Goal: Task Accomplishment & Management: Complete application form

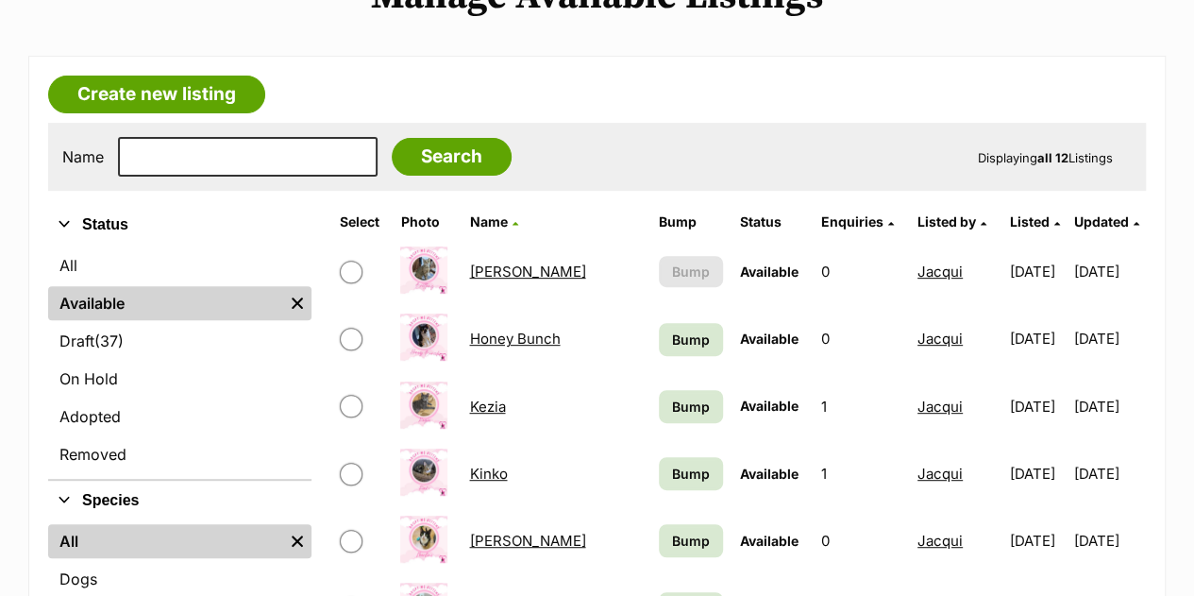
scroll to position [85, 0]
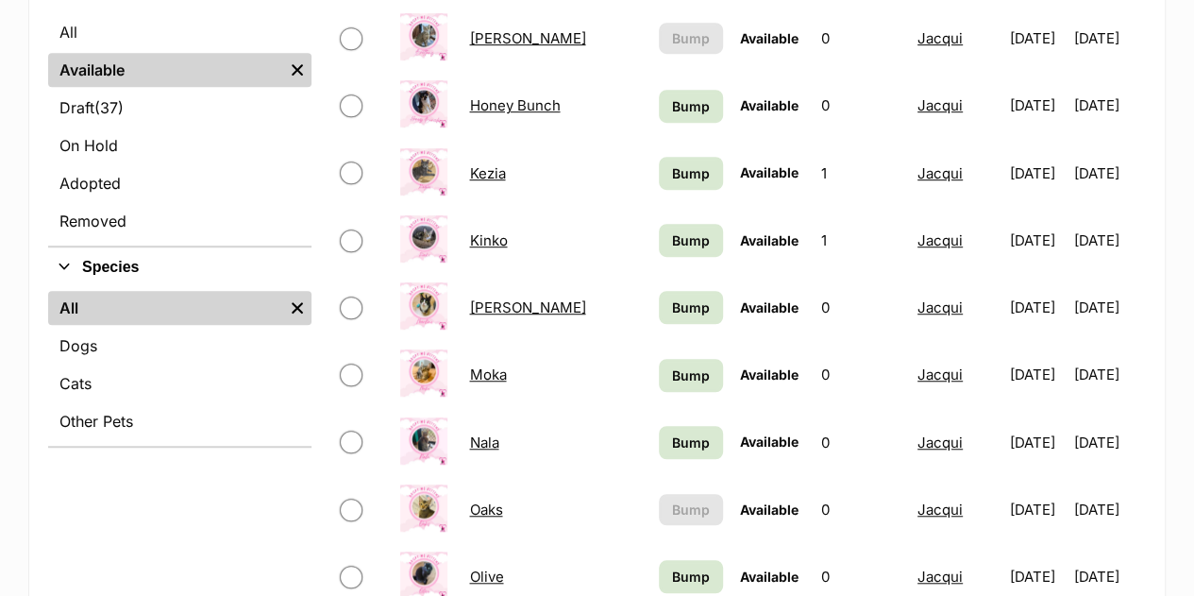
scroll to position [500, 0]
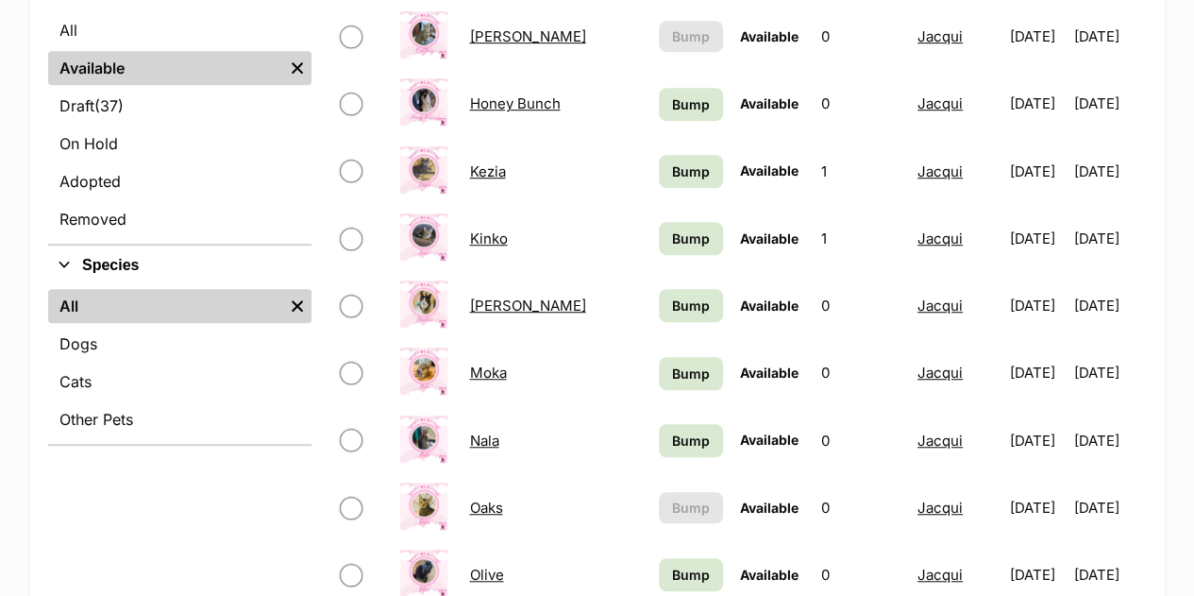
click at [495, 303] on link "Marlina" at bounding box center [527, 305] width 116 height 18
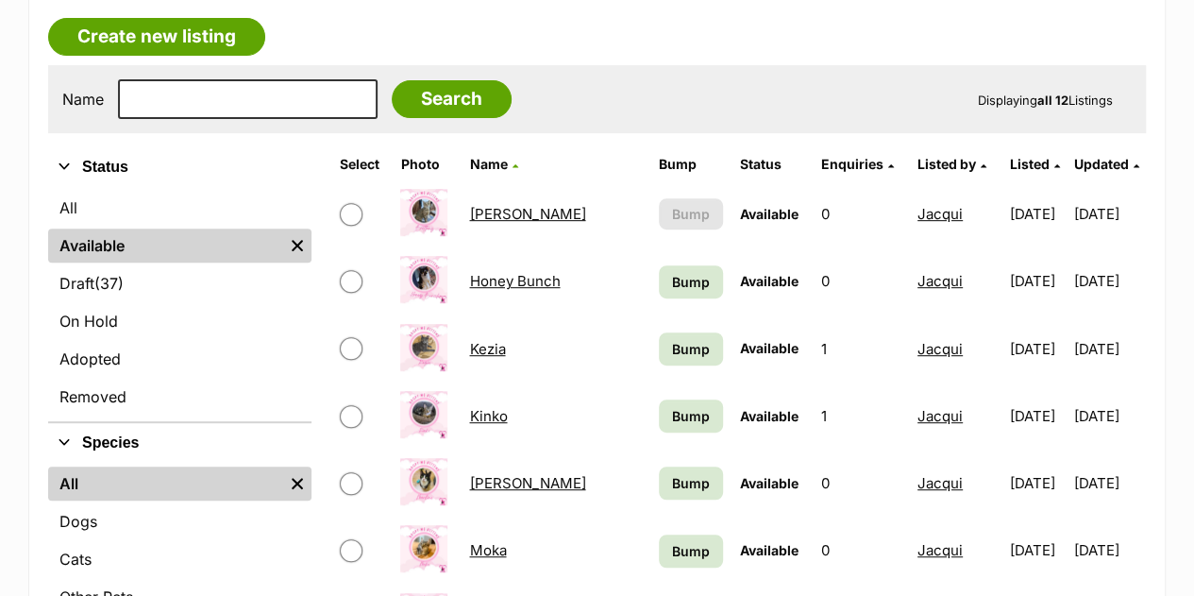
scroll to position [311, 0]
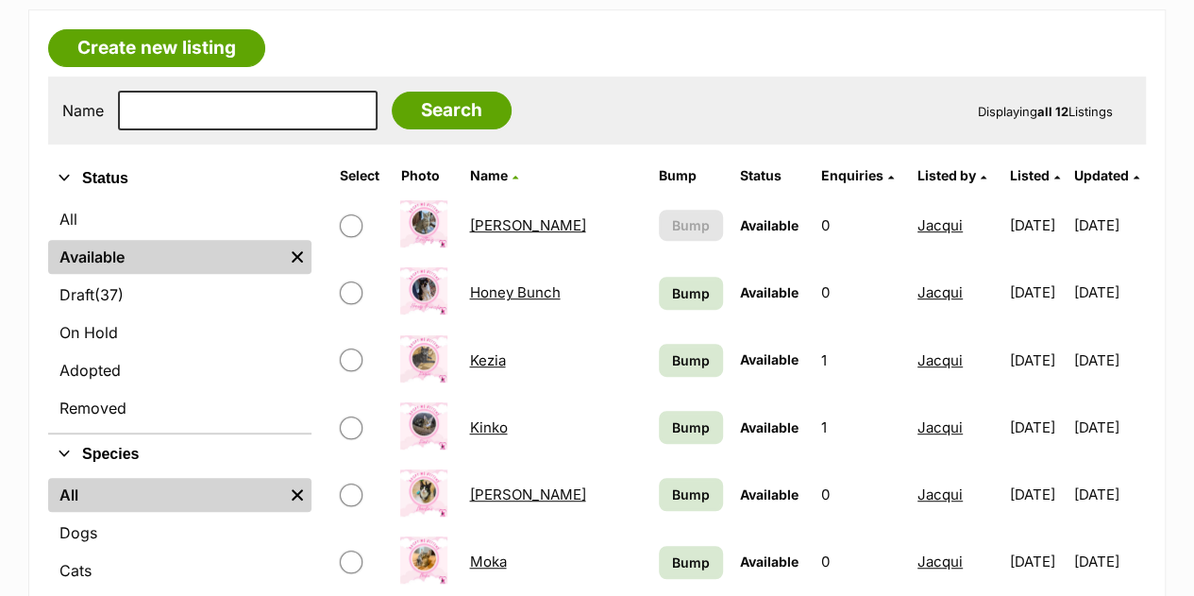
click at [525, 291] on link "Honey Bunch" at bounding box center [514, 292] width 91 height 18
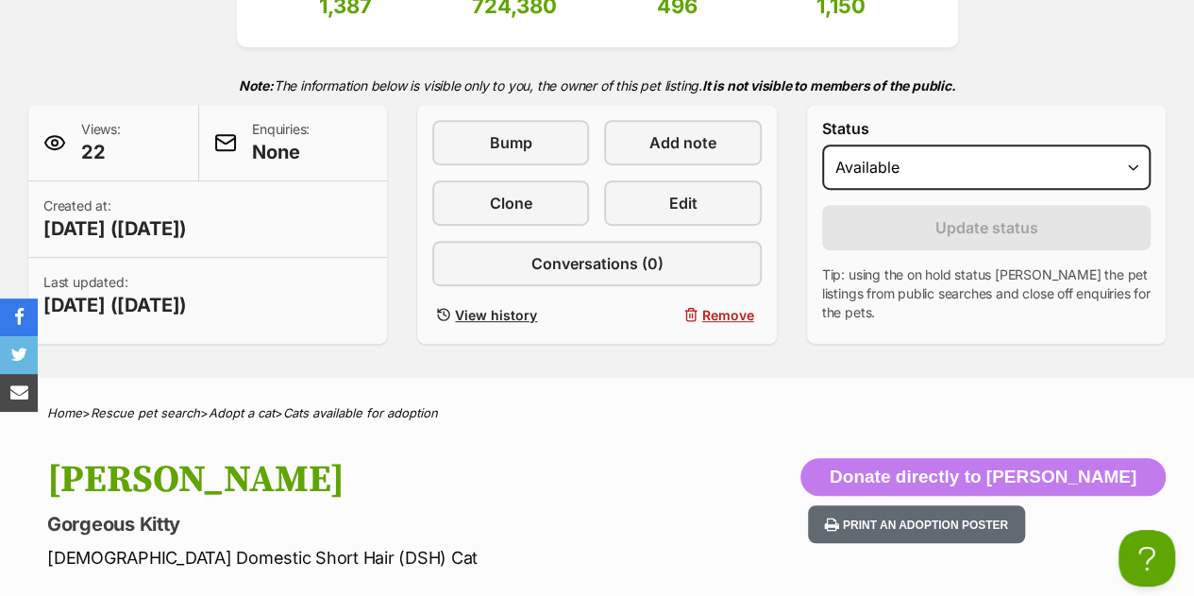
scroll to position [495, 0]
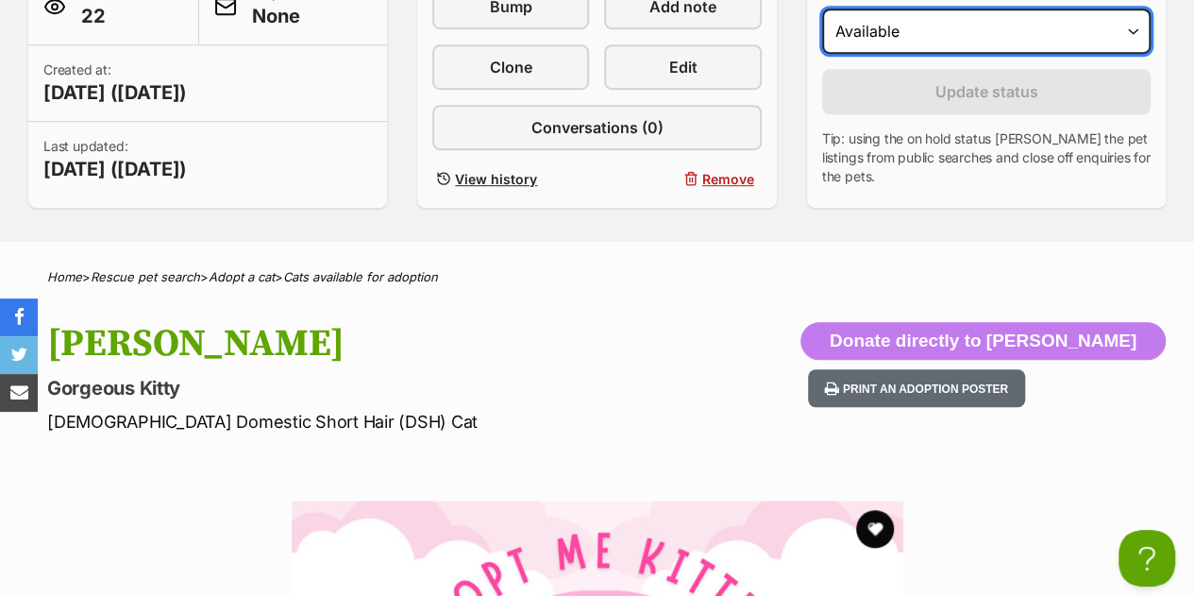
click at [882, 45] on select "Draft Available On hold Adopted" at bounding box center [986, 30] width 328 height 45
select select "rehomed"
click at [822, 8] on select "Draft Available On hold Adopted" at bounding box center [986, 30] width 328 height 45
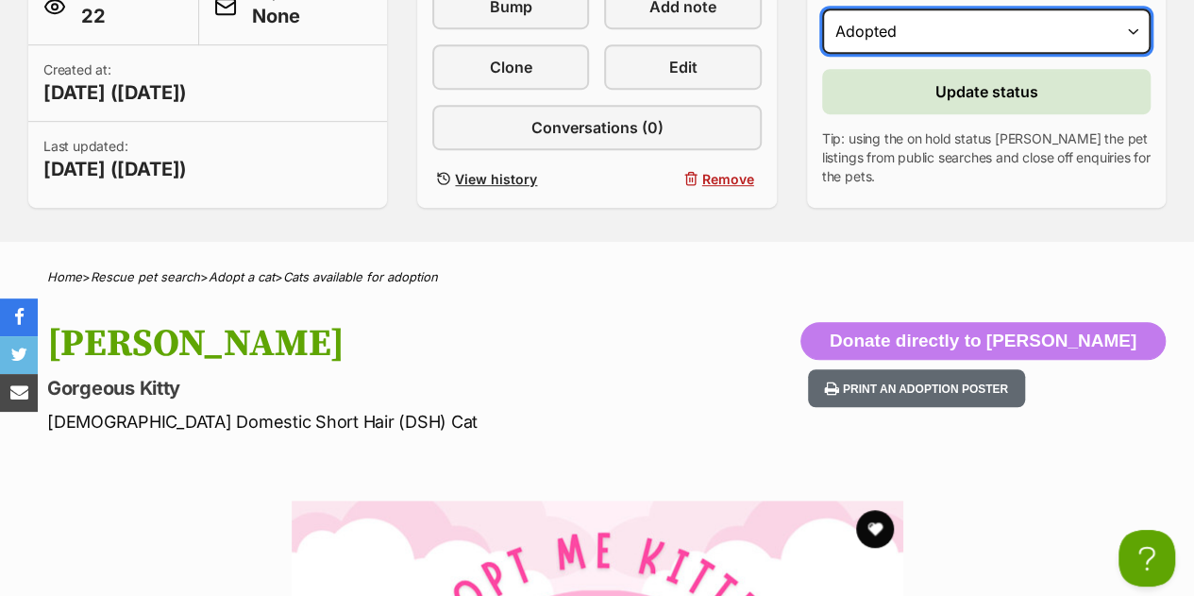
scroll to position [0, 0]
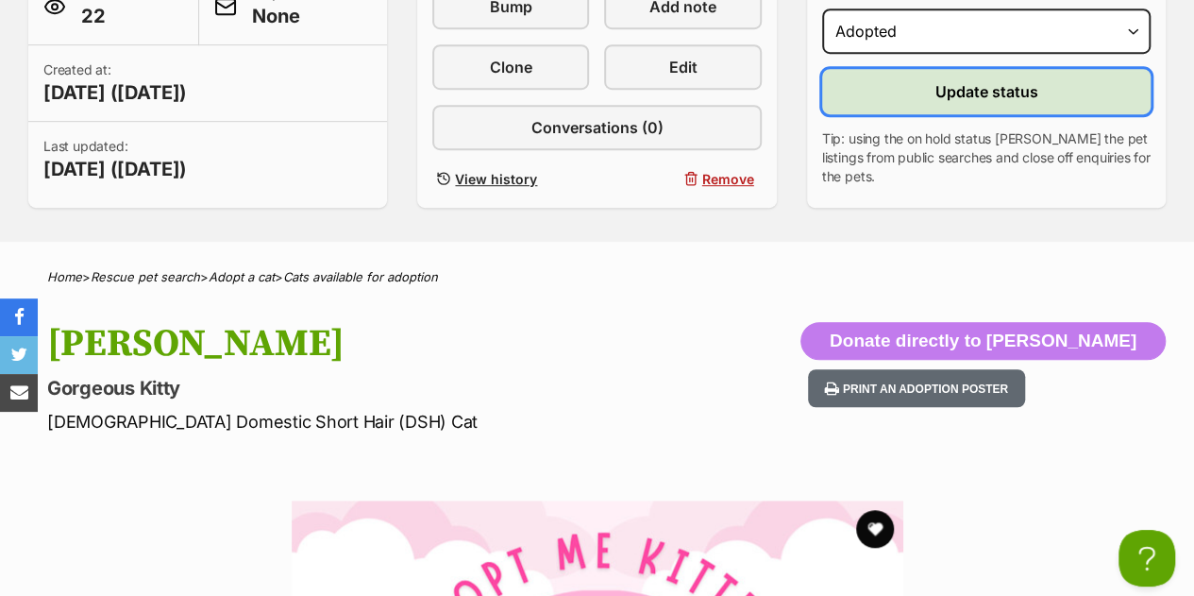
click at [1014, 90] on span "Update status" at bounding box center [985, 91] width 103 height 23
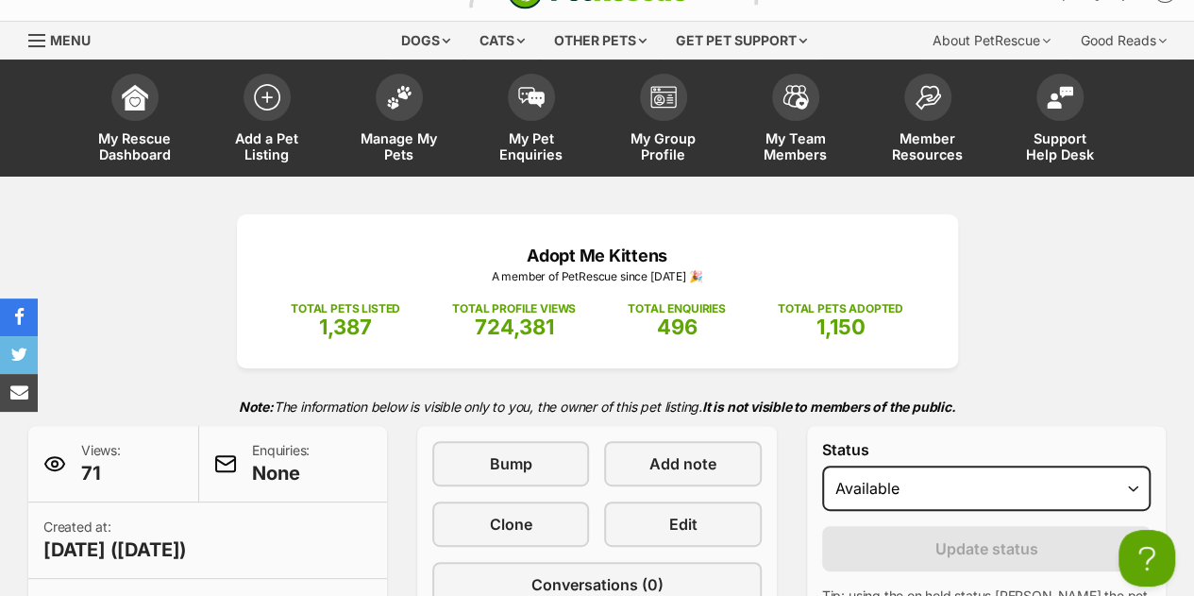
click at [942, 441] on div "Status Draft Available On hold Adopted" at bounding box center [986, 476] width 328 height 70
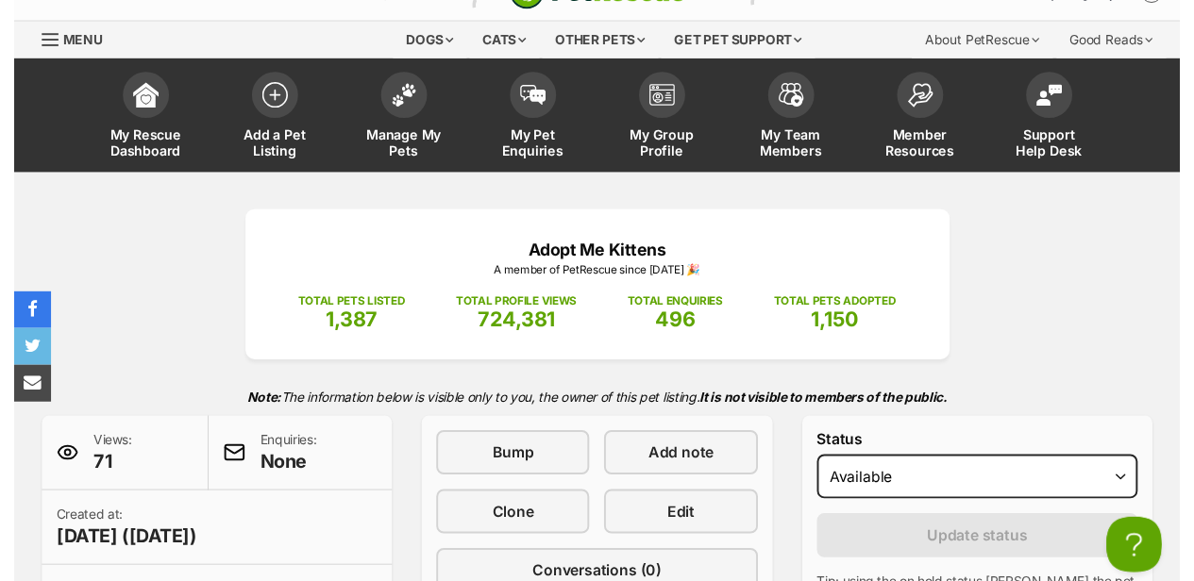
scroll to position [151, 0]
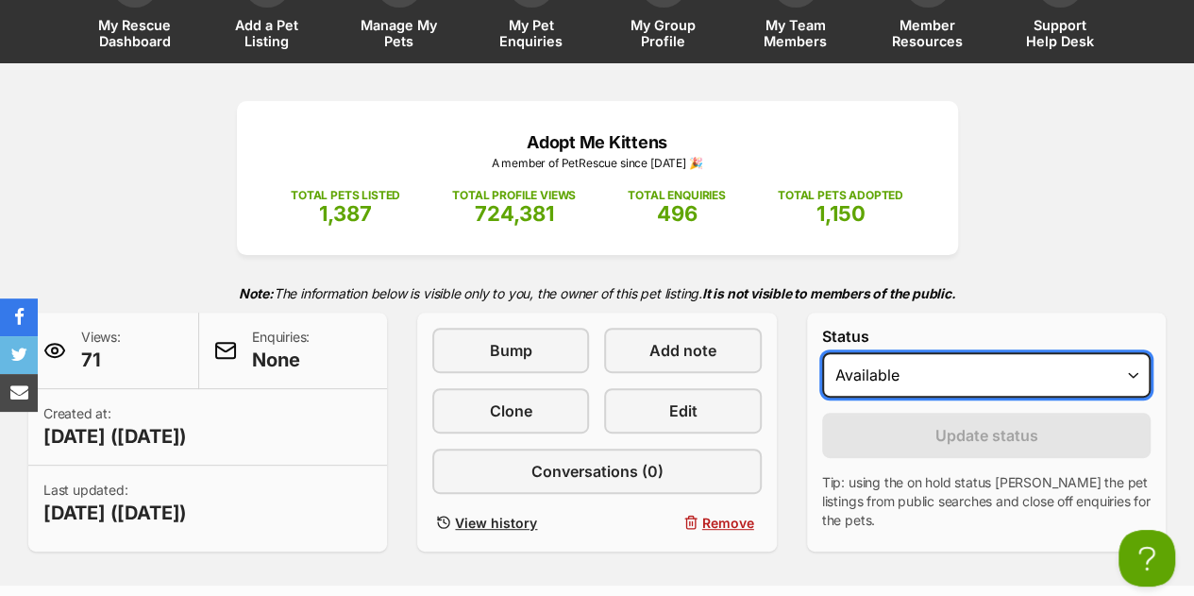
click at [896, 378] on select "Draft Available On hold Adopted" at bounding box center [986, 374] width 328 height 45
select select "rehomed"
click at [822, 352] on select "Draft Available On hold Adopted" at bounding box center [986, 374] width 328 height 45
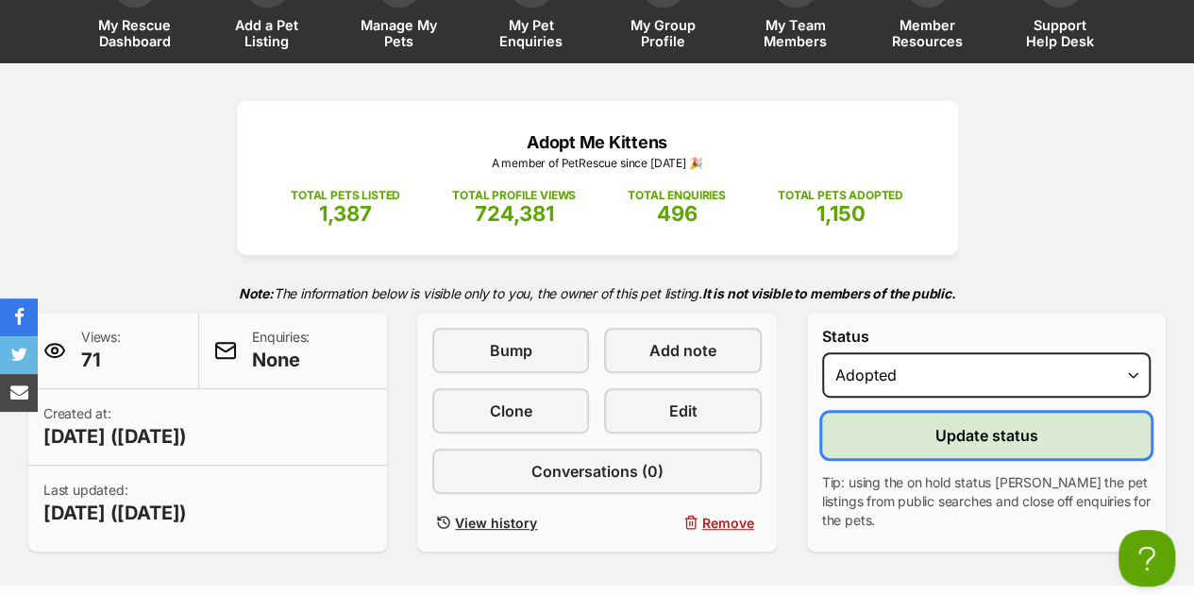
click at [916, 440] on button "Update status" at bounding box center [986, 434] width 328 height 45
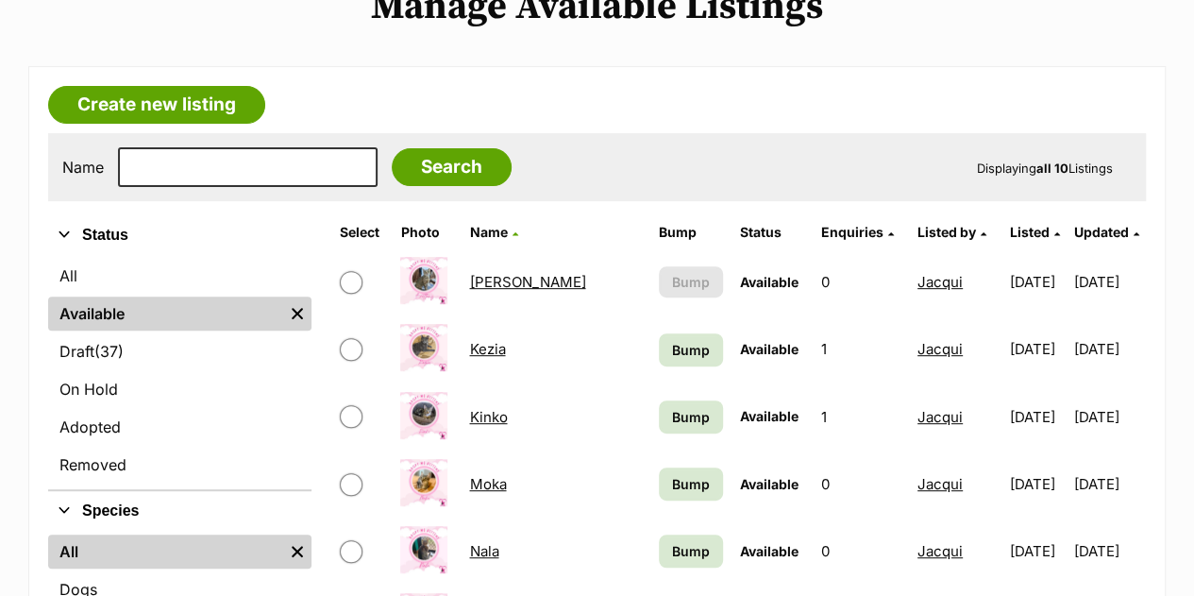
scroll to position [241, 0]
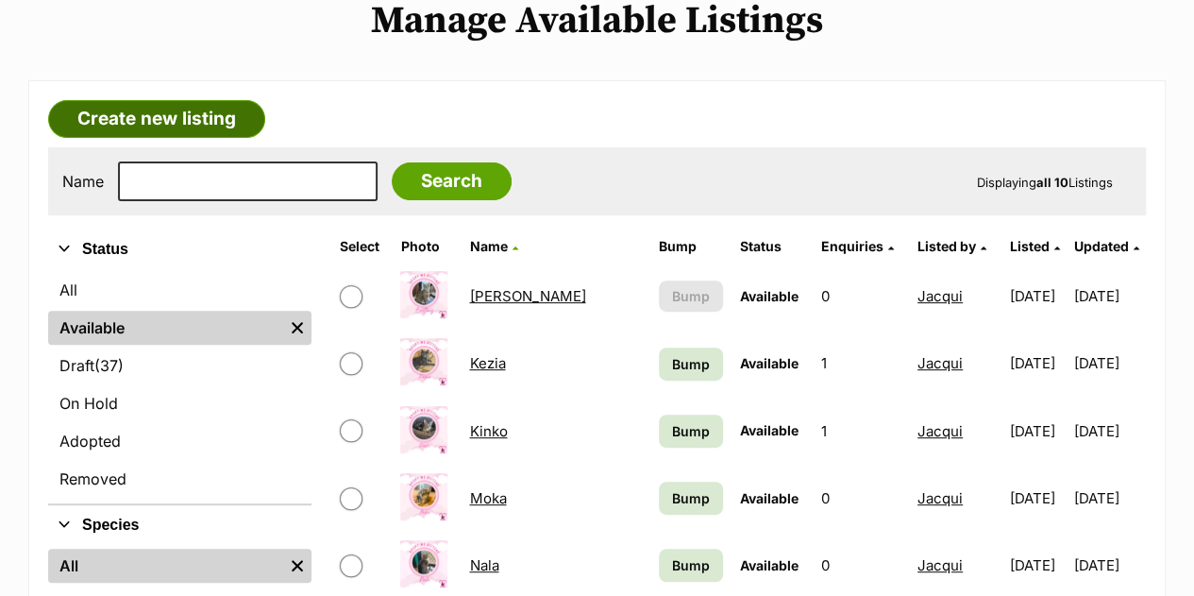
click at [217, 112] on link "Create new listing" at bounding box center [156, 119] width 217 height 38
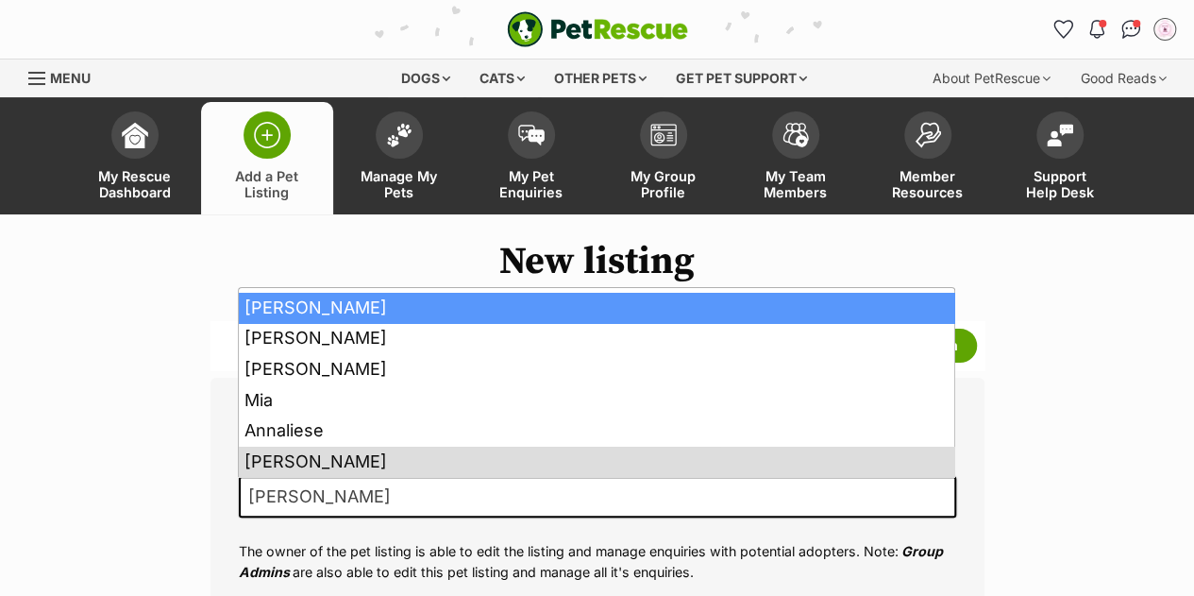
scroll to position [11, 0]
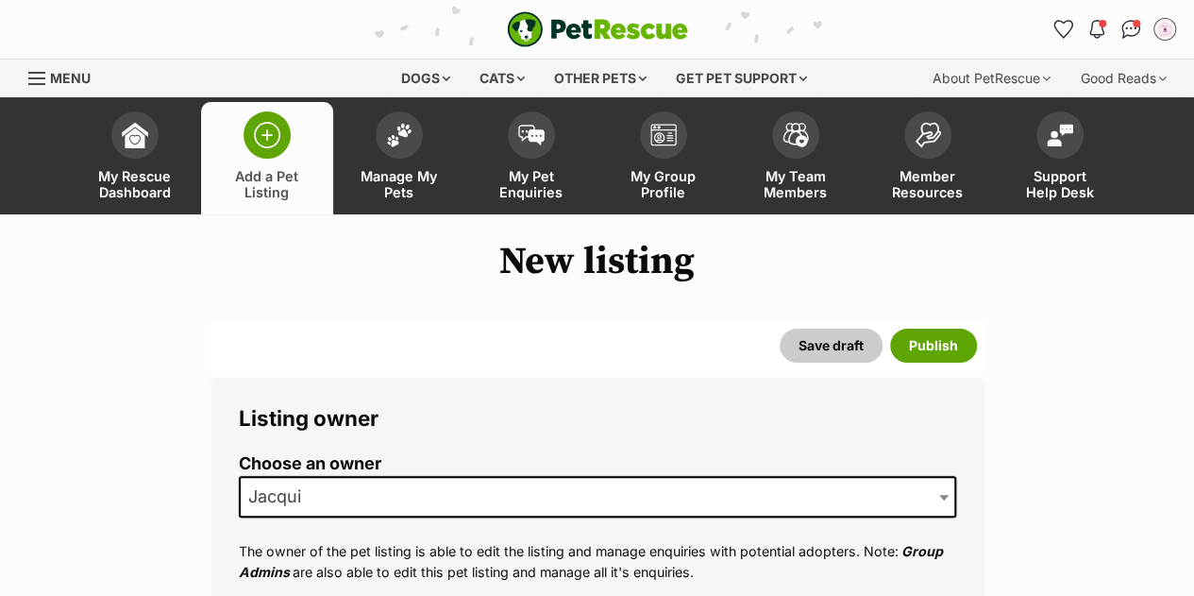
click at [420, 326] on div "Save draft Publish" at bounding box center [597, 345] width 774 height 49
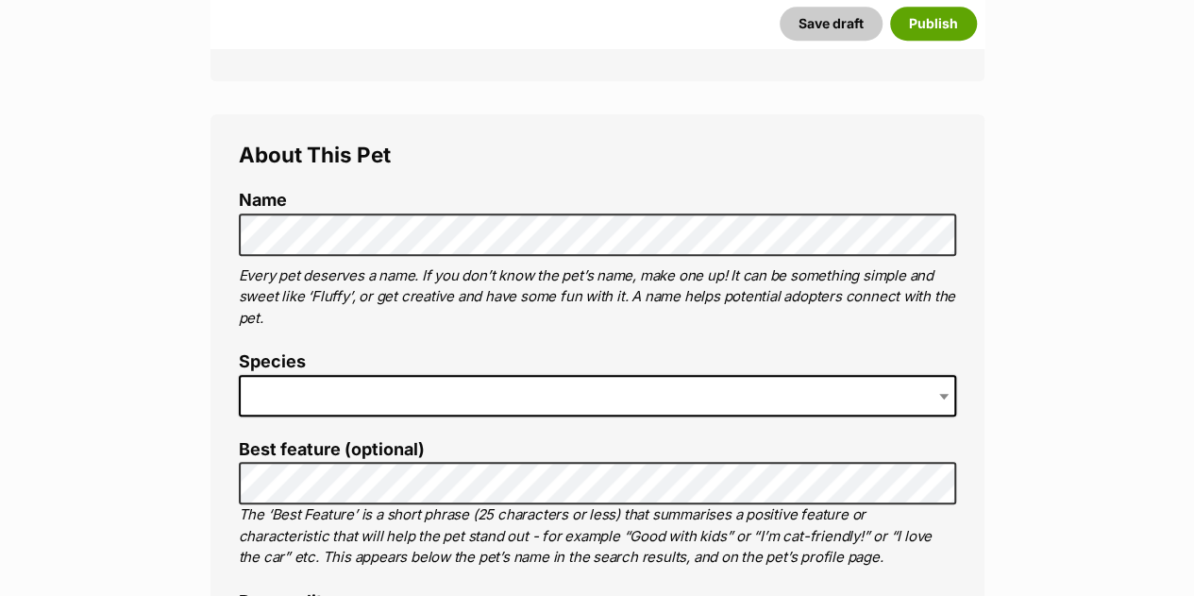
scroll to position [680, 0]
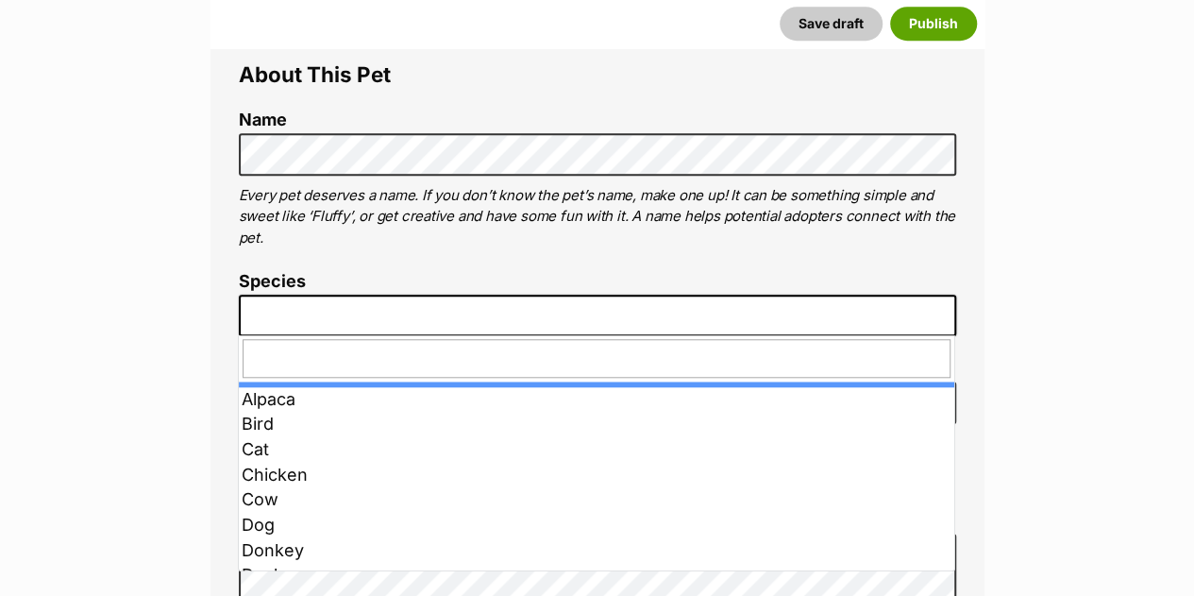
click at [495, 321] on span at bounding box center [597, 315] width 717 height 42
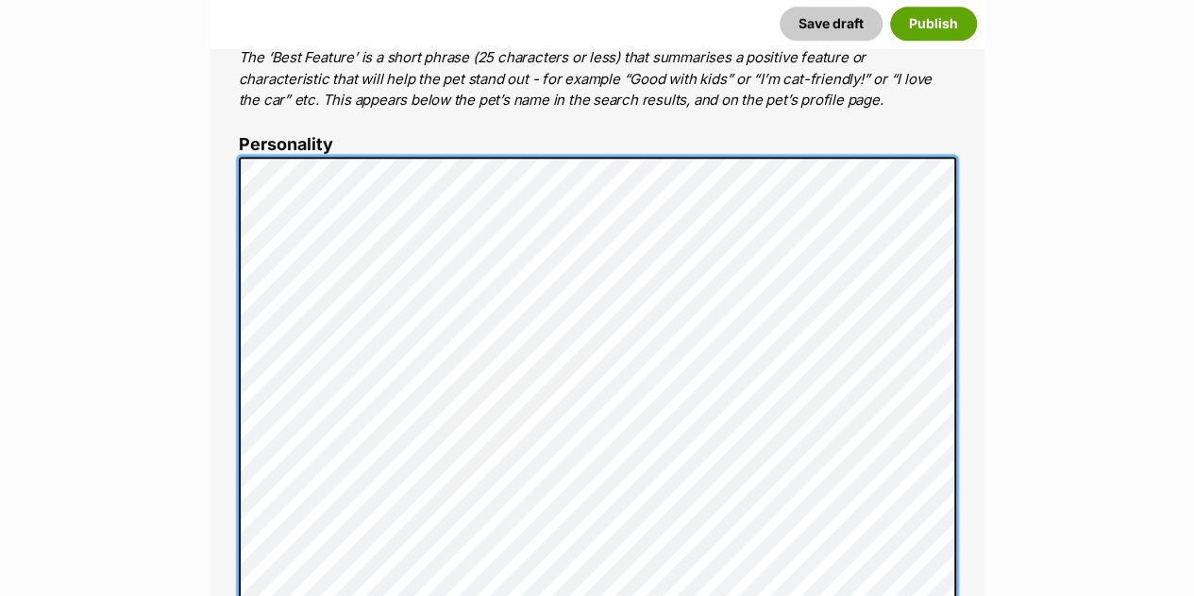
scroll to position [1079, 0]
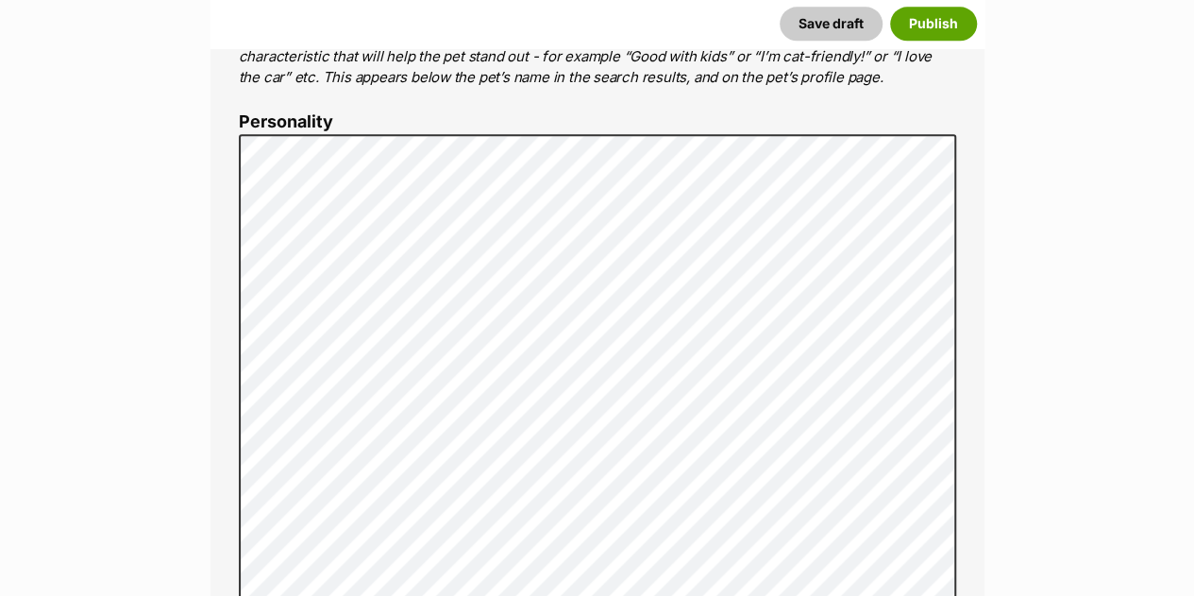
click at [967, 512] on div "About This Pet Name Henlo there, it looks like you might be using the pet name …" at bounding box center [597, 454] width 774 height 1639
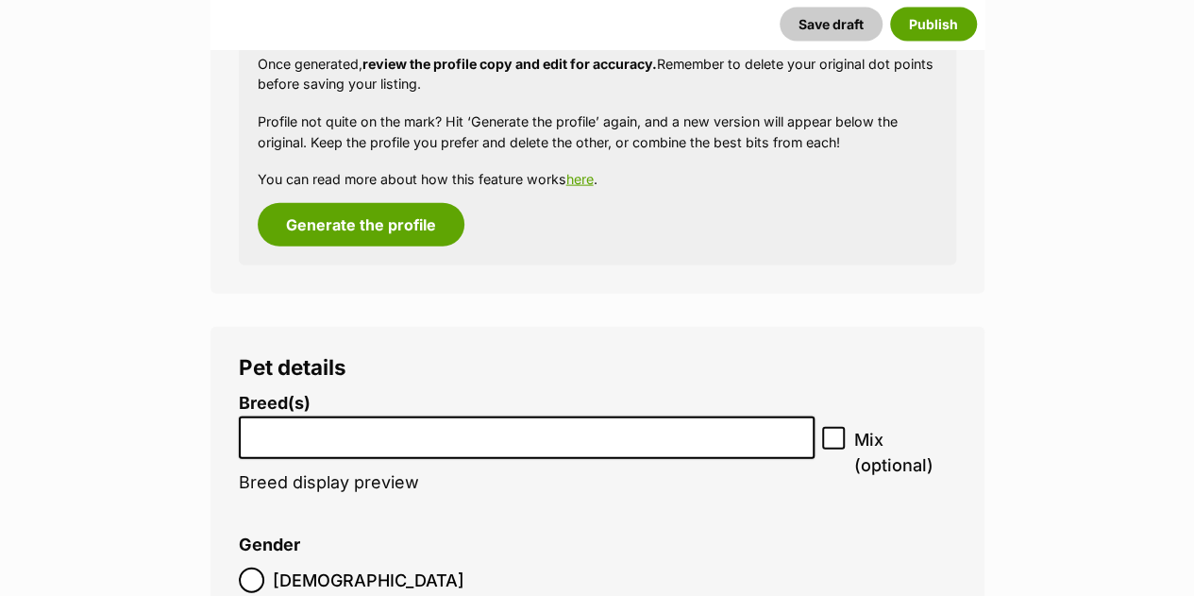
scroll to position [2249, 0]
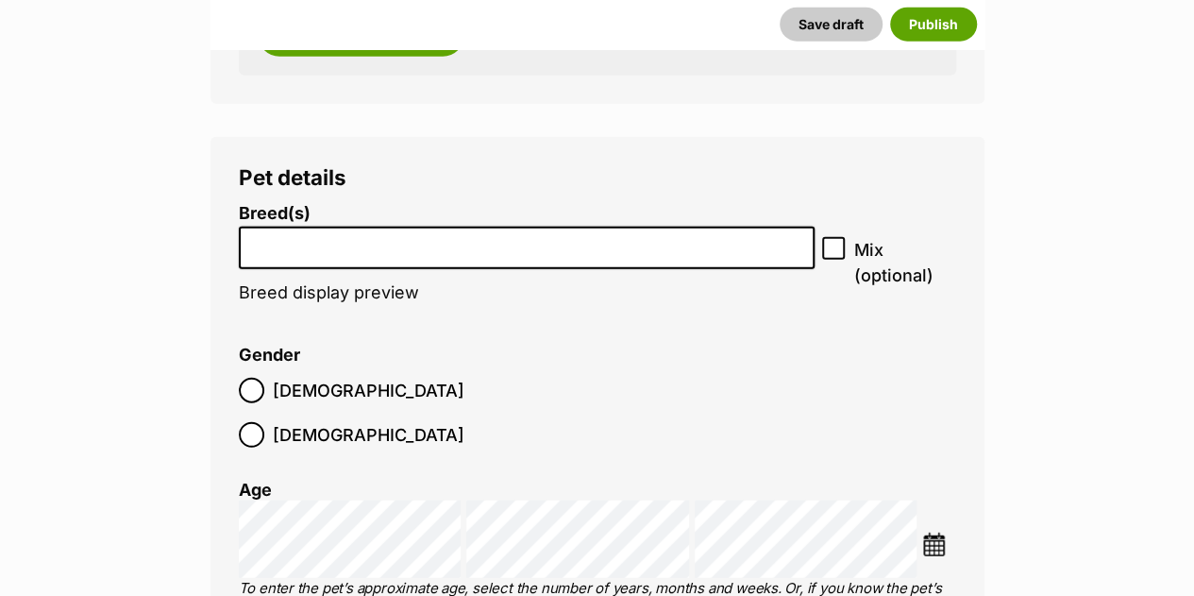
click at [715, 252] on input "search" at bounding box center [526, 243] width 563 height 20
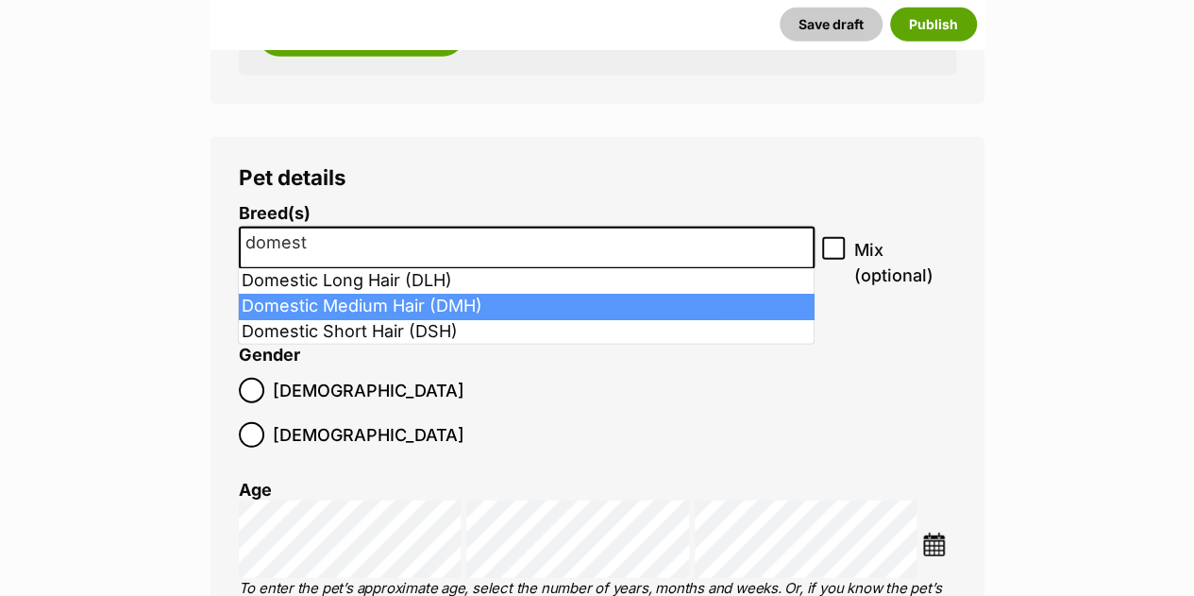
type input "domest"
select select "252101"
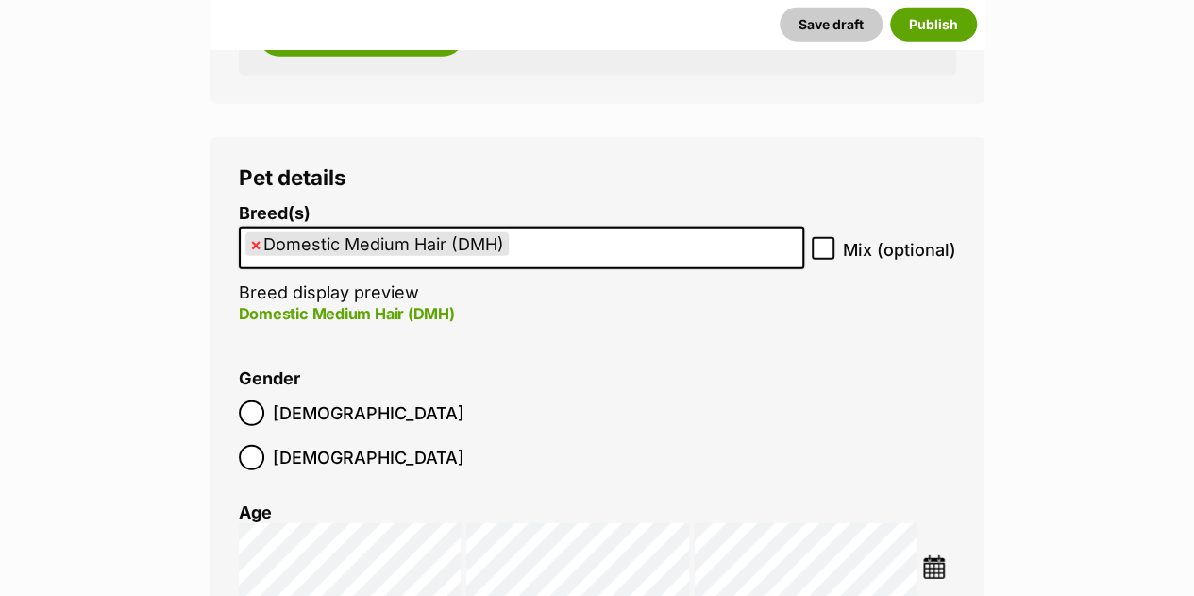
click at [350, 445] on label "Female" at bounding box center [352, 457] width 226 height 25
click at [706, 405] on li "Gender Male Female" at bounding box center [597, 424] width 717 height 111
click at [946, 555] on img at bounding box center [934, 567] width 24 height 24
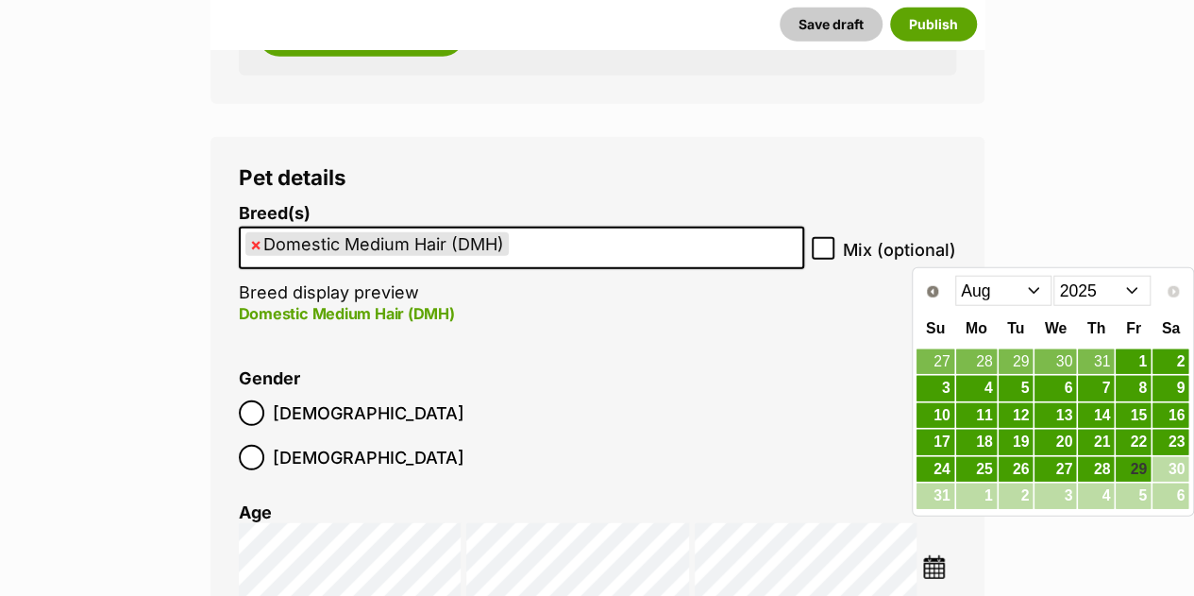
click at [1119, 294] on select "2015 2016 2017 2018 2019 2020 2021 2022 2023 2024 2025" at bounding box center [1101, 291] width 97 height 30
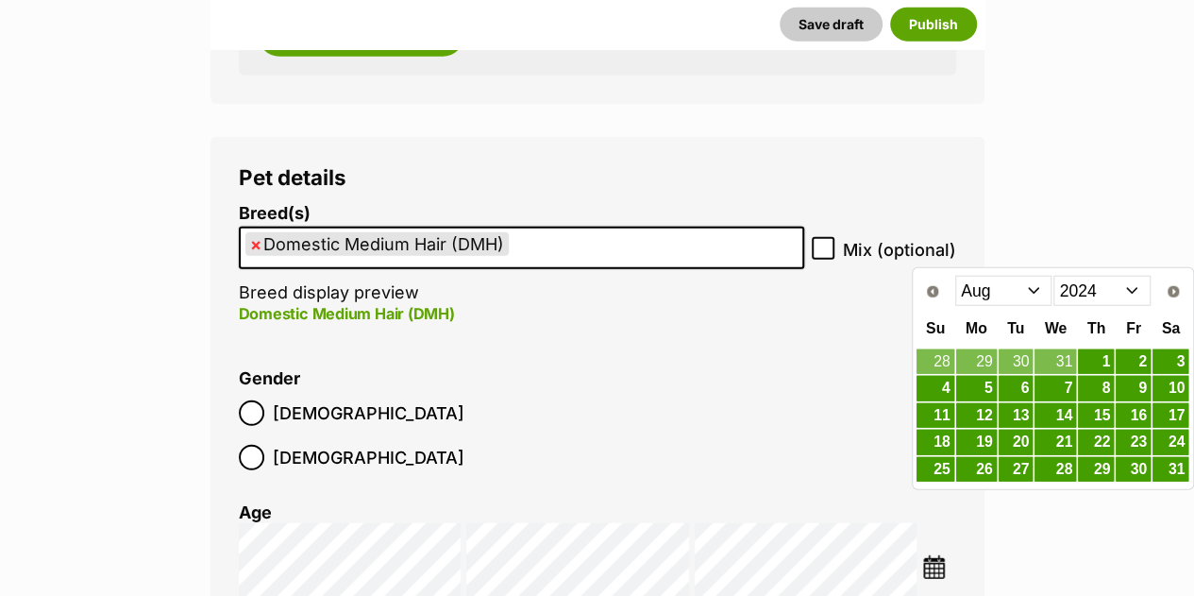
click at [1020, 281] on select "Jan Feb Mar Apr May Jun Jul Aug Sep Oct Nov Dec" at bounding box center [1003, 291] width 97 height 30
click at [1142, 417] on link "15" at bounding box center [1133, 416] width 35 height 24
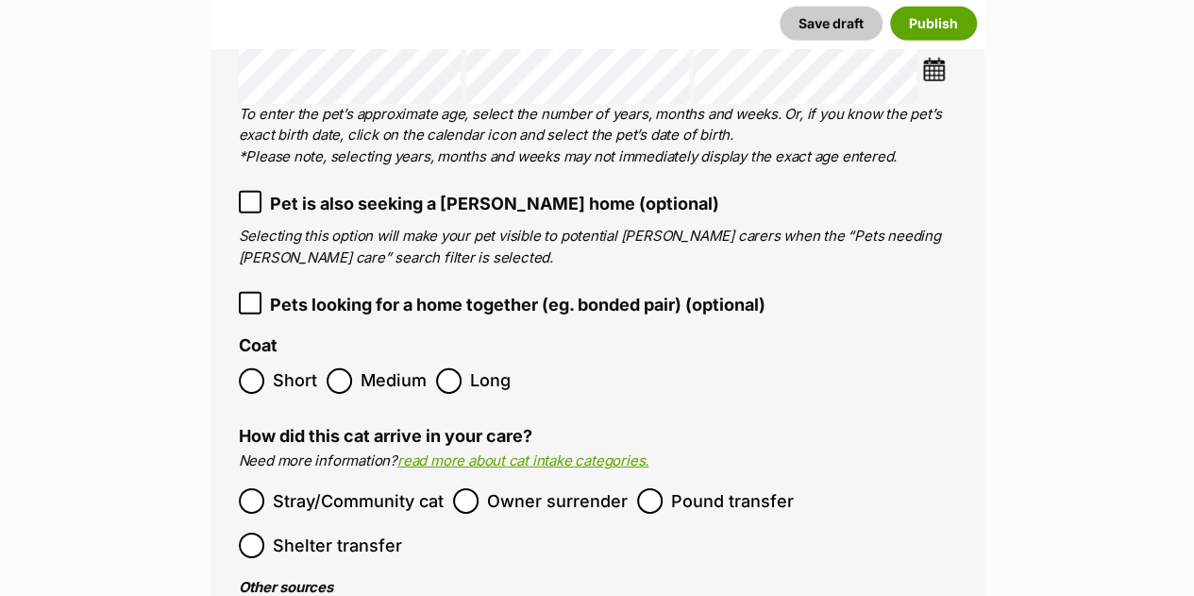
scroll to position [2853, 0]
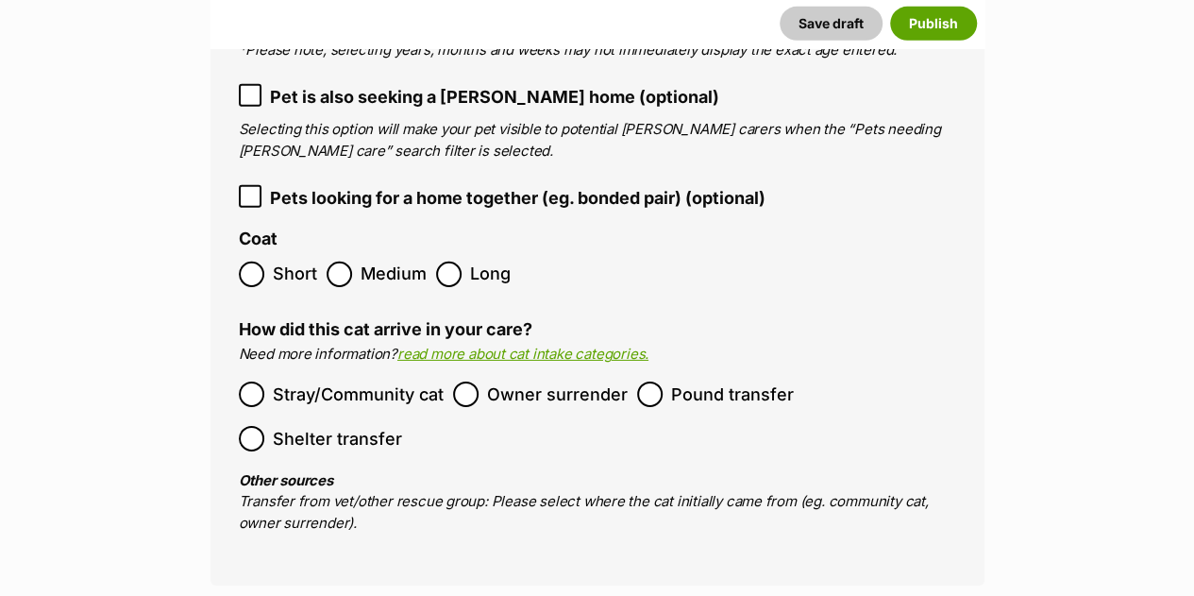
click at [361, 261] on span "Medium" at bounding box center [394, 273] width 66 height 25
click at [360, 381] on span "Stray/Community cat" at bounding box center [358, 393] width 171 height 25
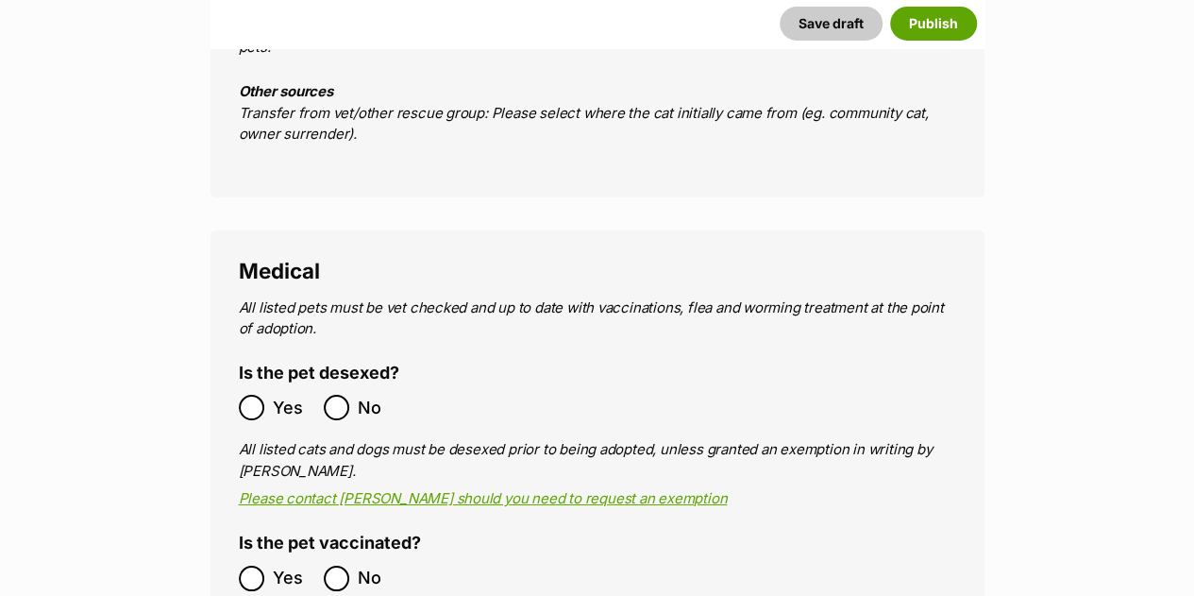
scroll to position [3344, 0]
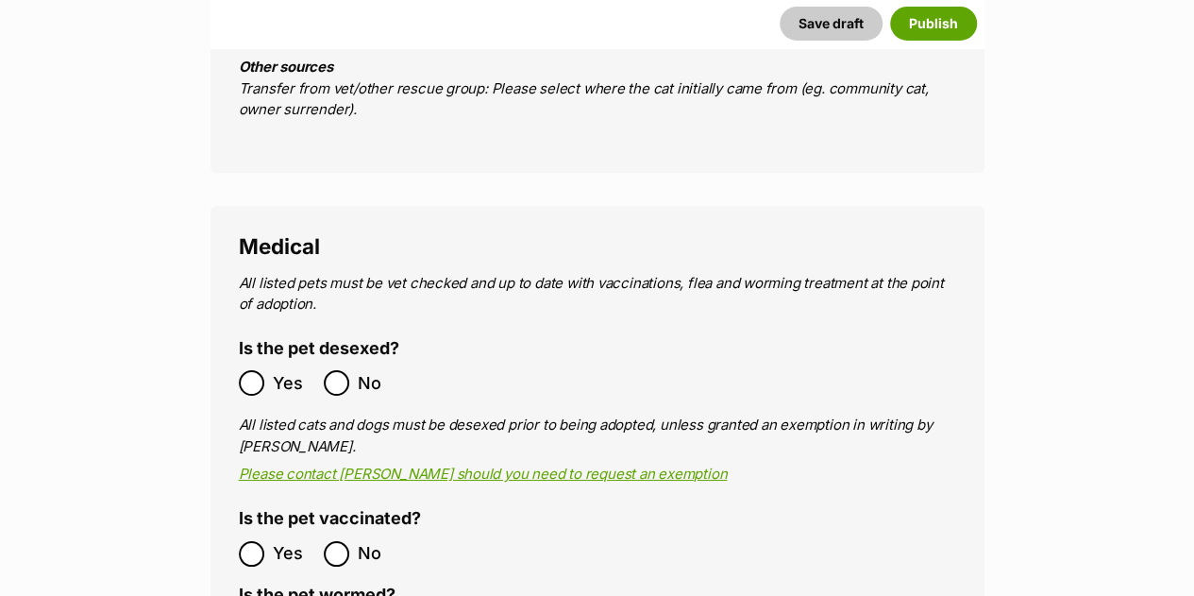
click at [253, 361] on ol "Yes No" at bounding box center [418, 383] width 359 height 44
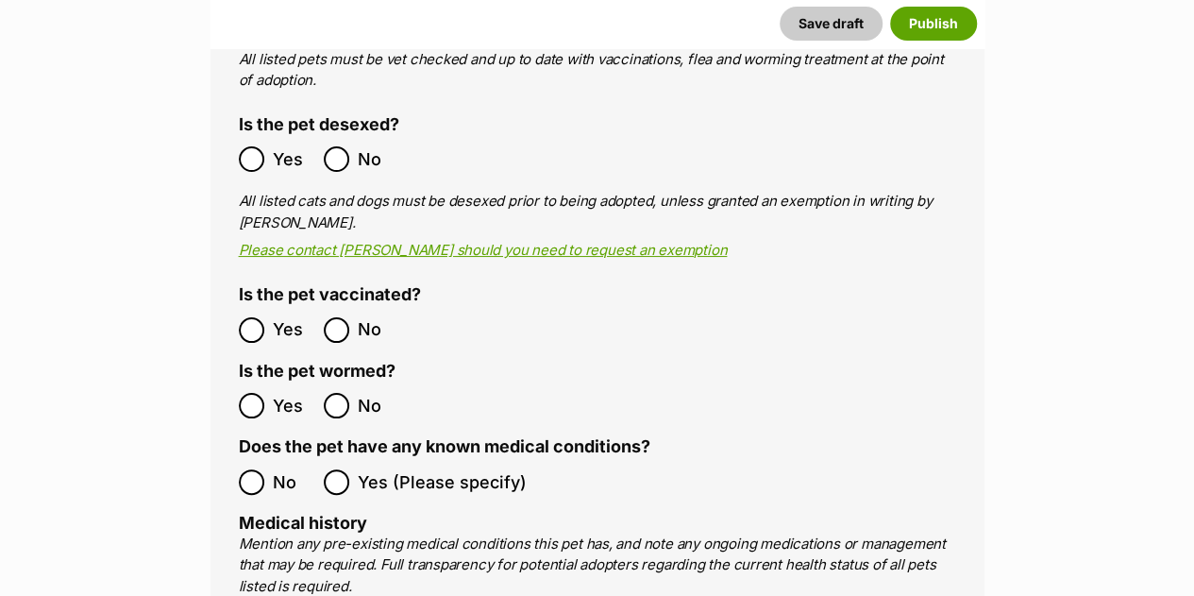
scroll to position [3684, 0]
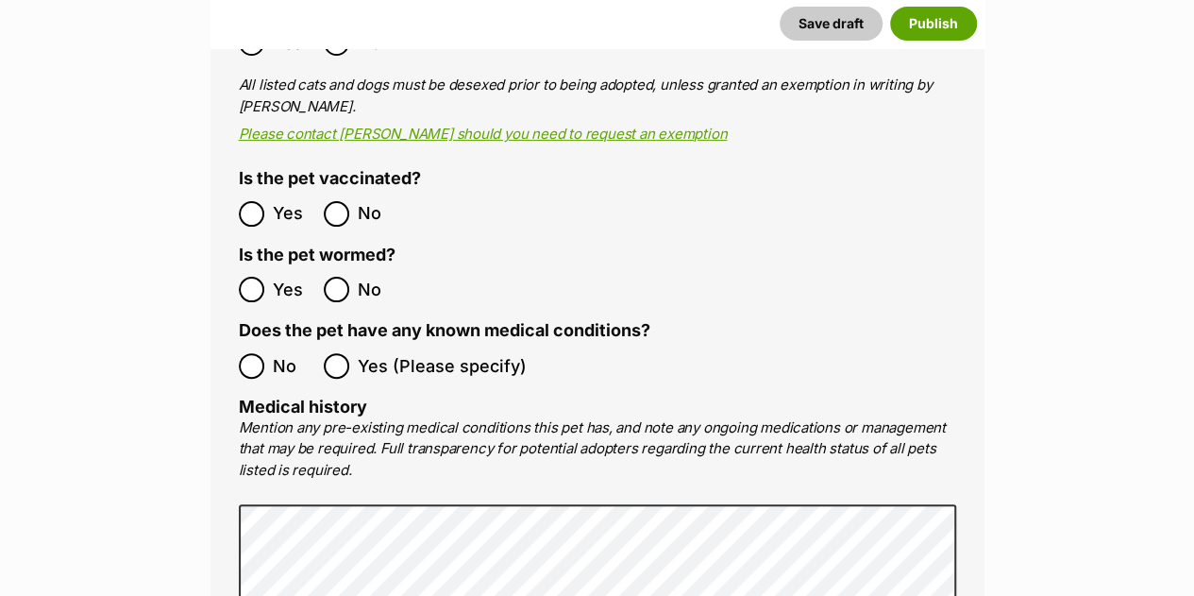
click at [261, 344] on ol "No Yes (Please specify)" at bounding box center [597, 366] width 717 height 44
click at [148, 342] on main "New listing Listing owner Choose an owner Jacqui The owner of the pet listing i…" at bounding box center [597, 319] width 1194 height 7527
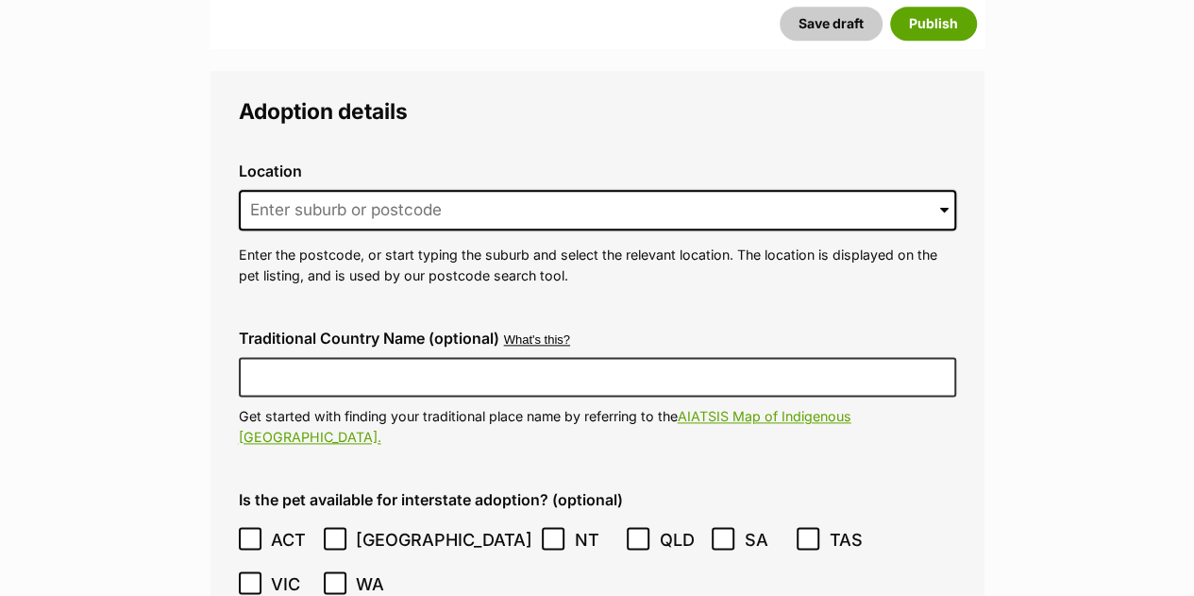
scroll to position [4628, 0]
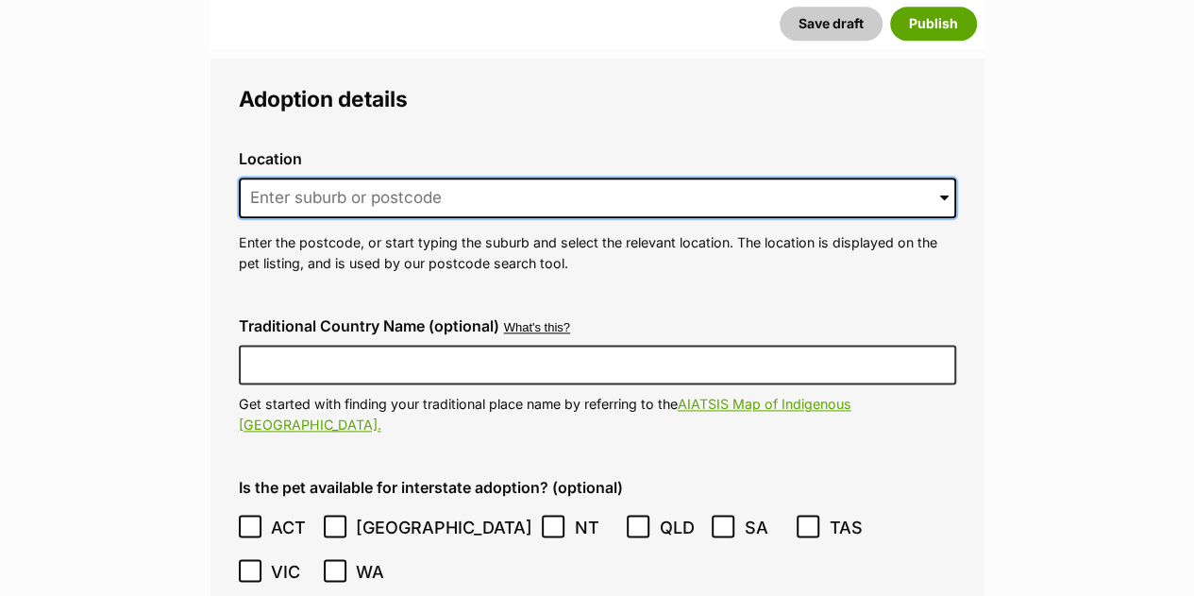
click at [310, 177] on input at bounding box center [597, 198] width 717 height 42
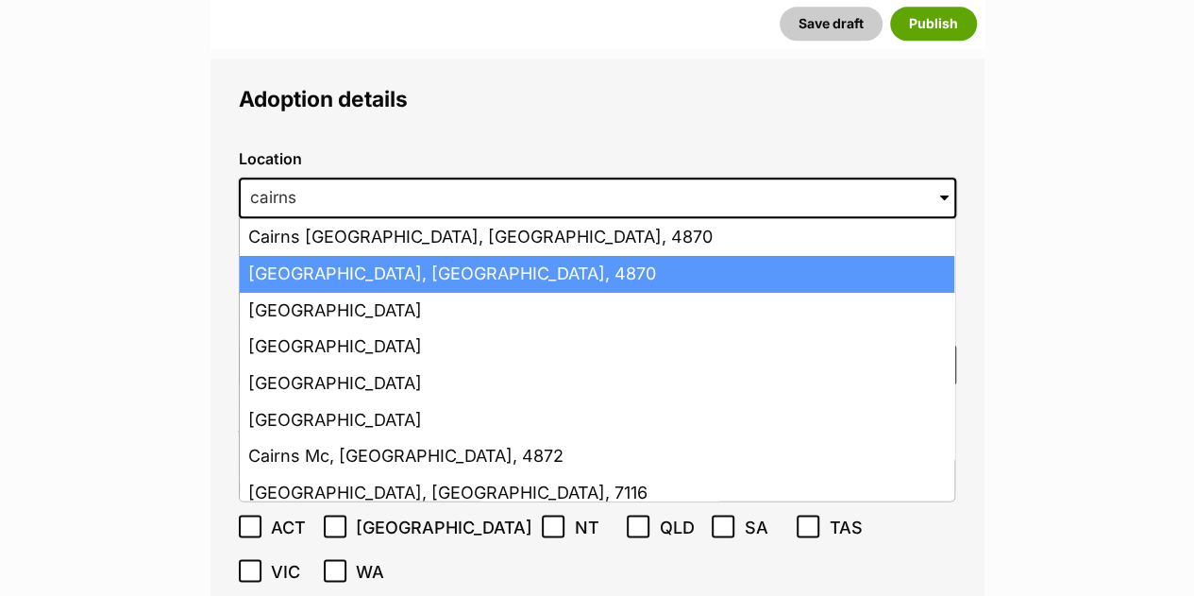
click at [364, 256] on li "Cairns, Queensland, 4870" at bounding box center [597, 274] width 714 height 37
type input "Cairns, Queensland, 4870"
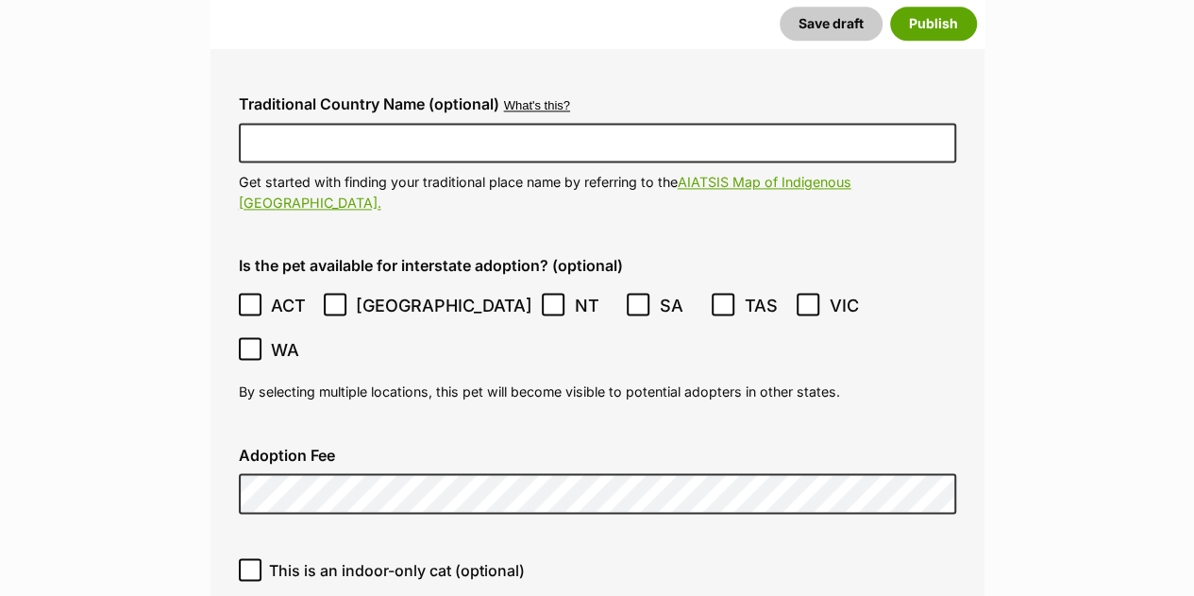
scroll to position [4892, 0]
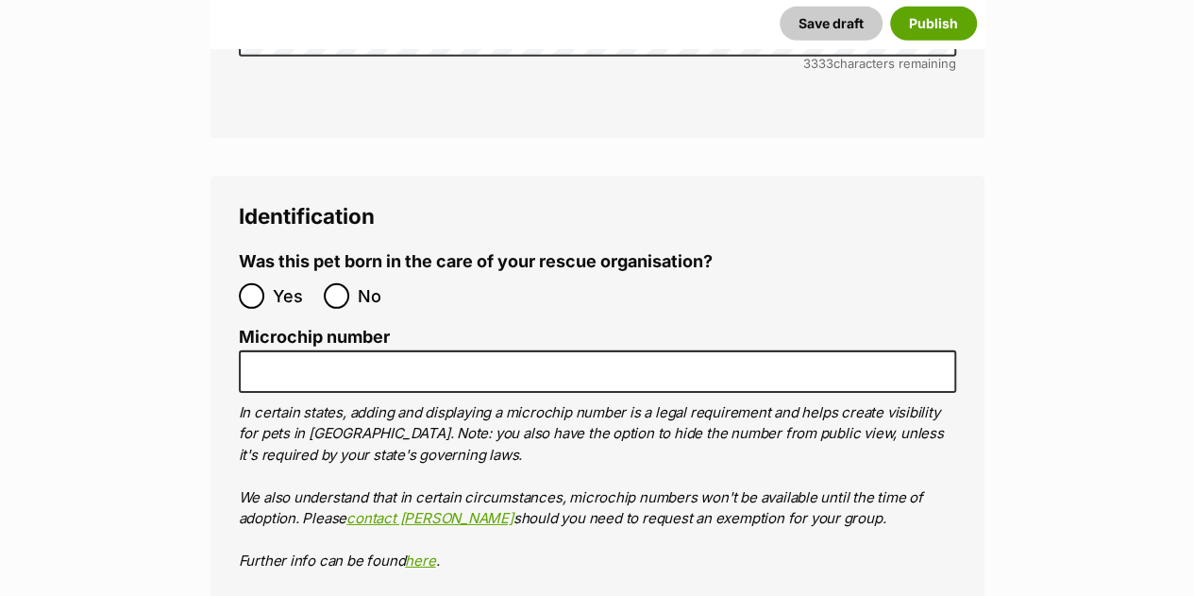
scroll to position [6364, 0]
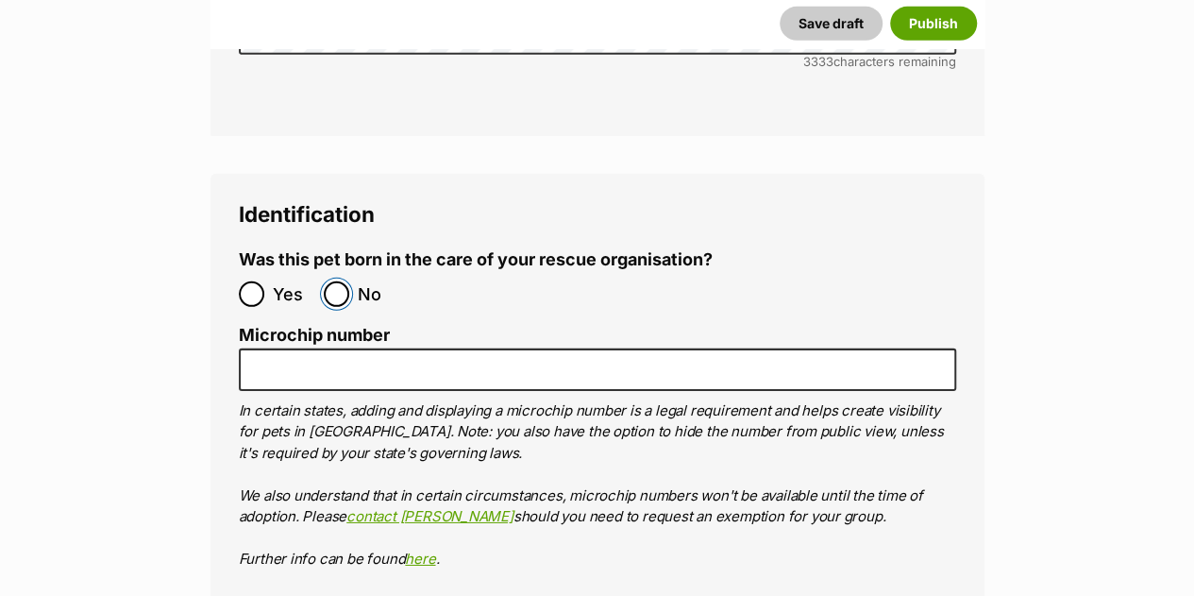
click at [342, 281] on input "No" at bounding box center [336, 293] width 25 height 25
radio input "true"
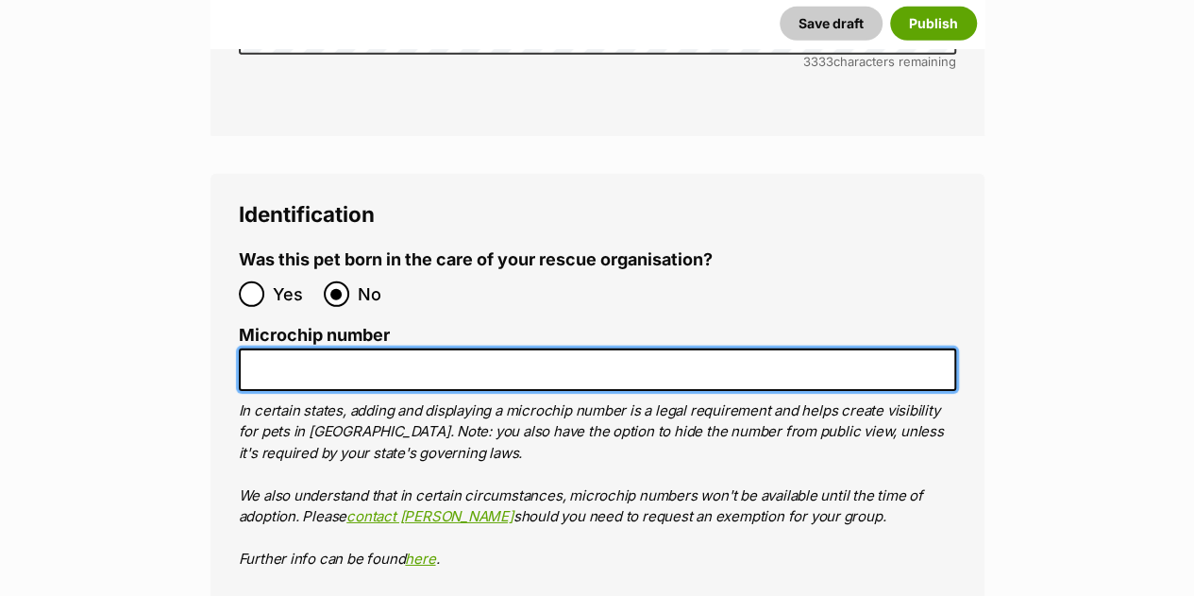
click at [462, 348] on input "Microchip number" at bounding box center [597, 369] width 717 height 42
paste input "991003003333921"
type input "991003003333921"
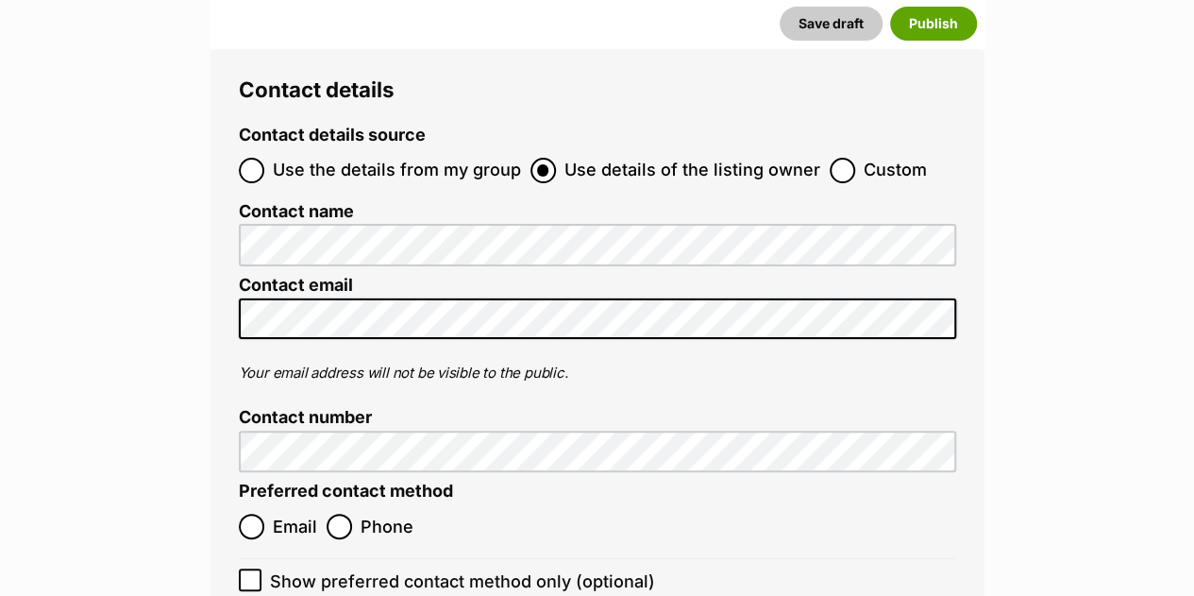
scroll to position [7157, 0]
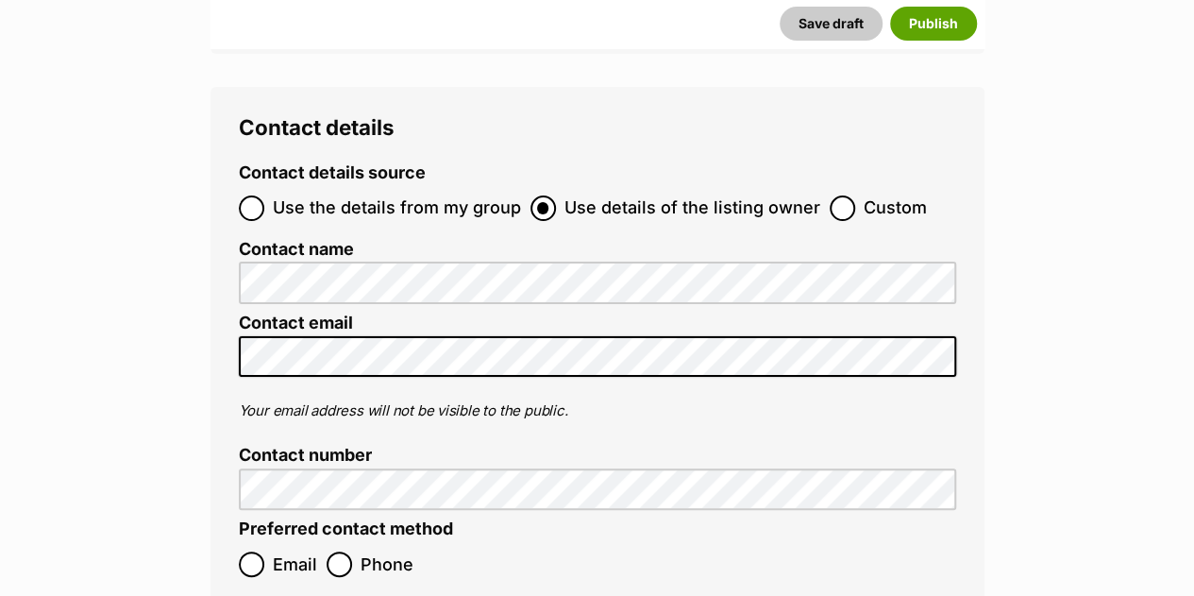
click at [381, 195] on span "Use the details from my group" at bounding box center [397, 207] width 248 height 25
click at [264, 195] on input "Use the details from my group" at bounding box center [251, 207] width 25 height 25
radio input "true"
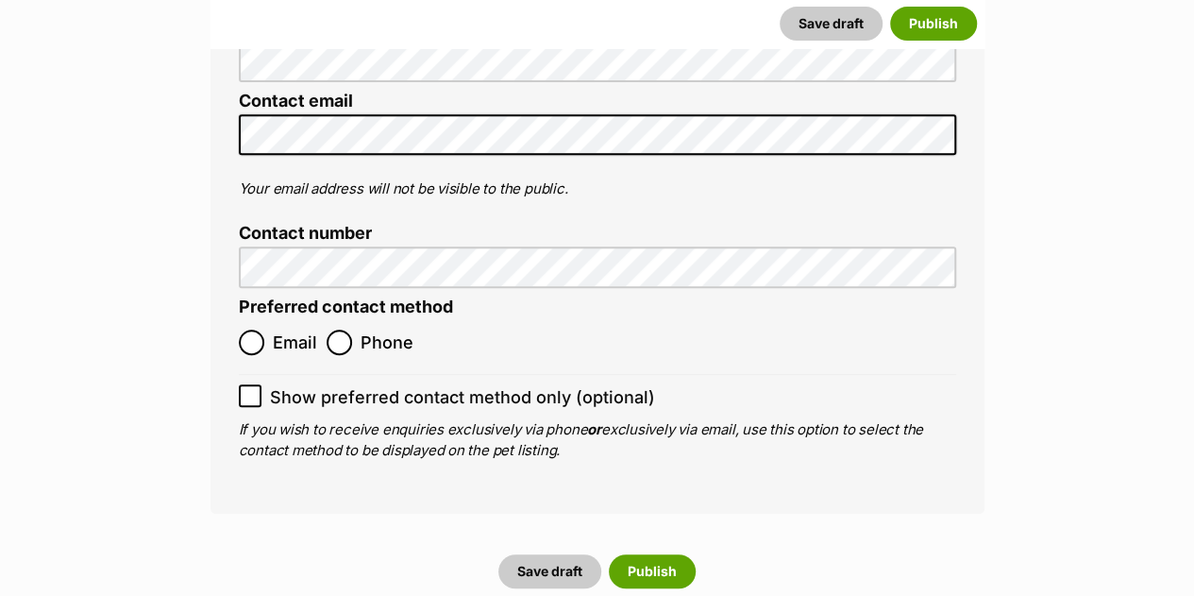
scroll to position [7535, 0]
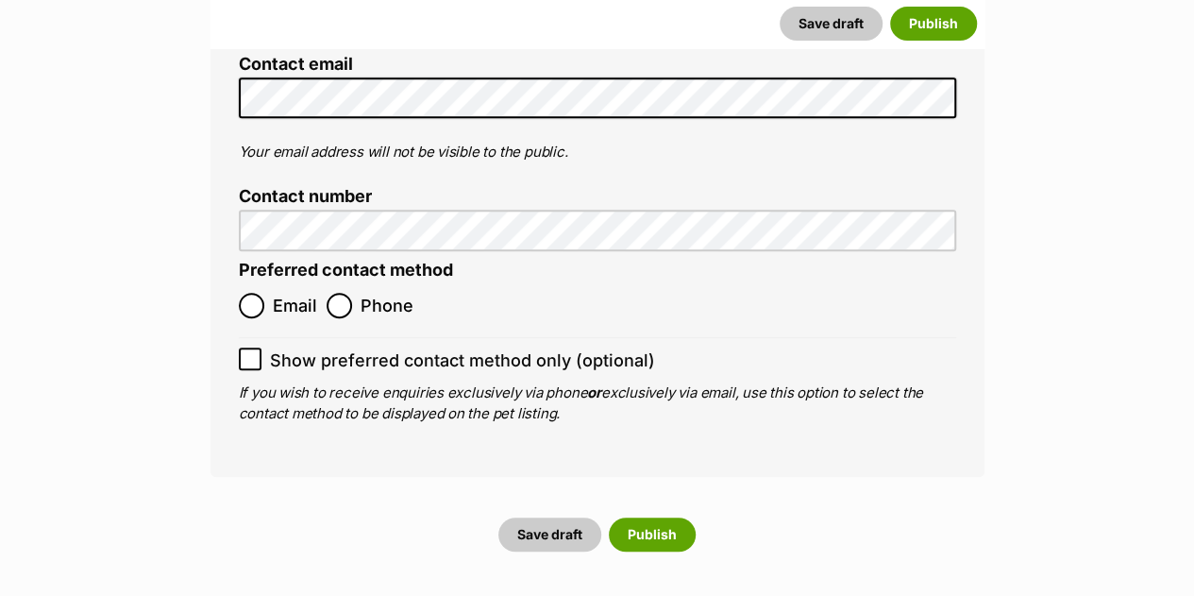
click at [364, 293] on span "Phone" at bounding box center [387, 305] width 53 height 25
click at [352, 293] on input "Phone" at bounding box center [339, 305] width 25 height 25
radio input "true"
click at [636, 517] on button "Publish" at bounding box center [652, 534] width 87 height 34
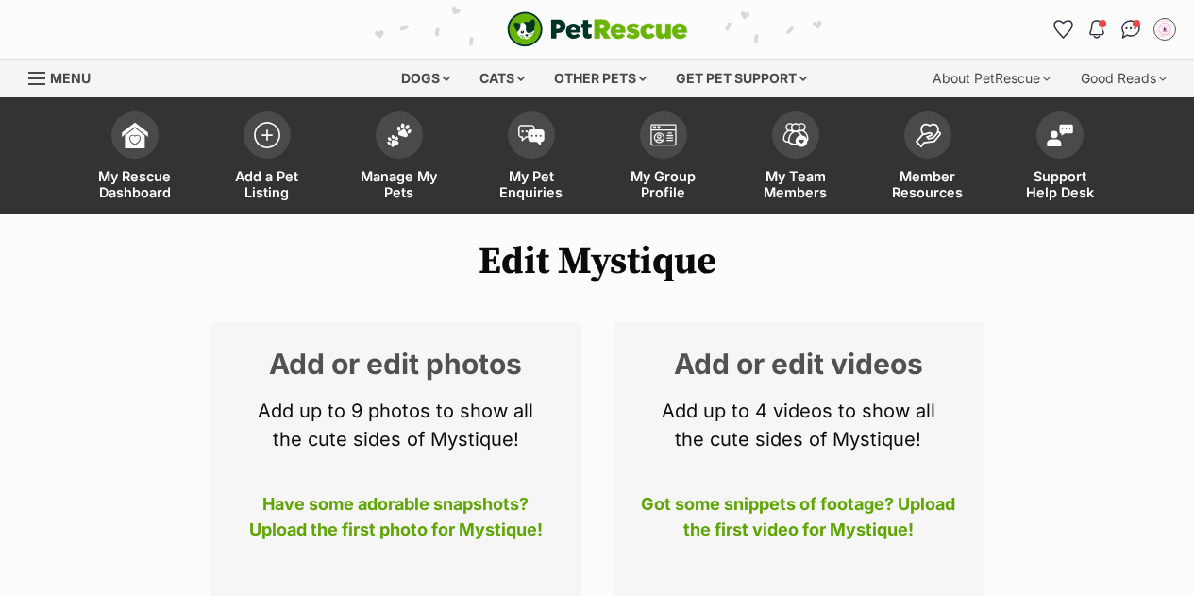
scroll to position [521, 0]
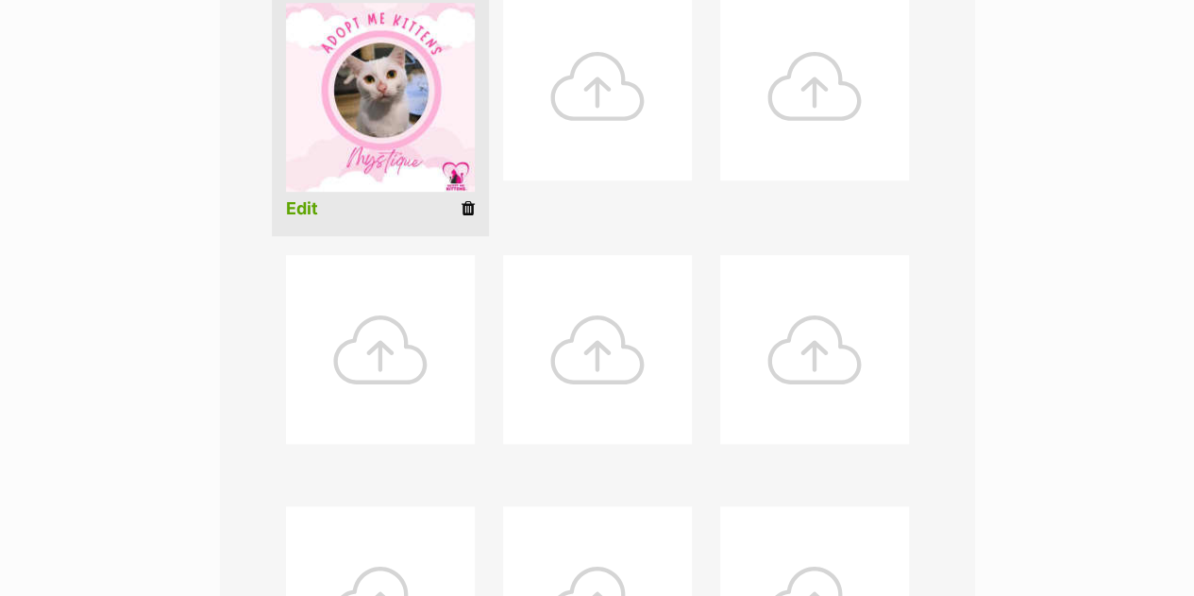
scroll to position [1042, 0]
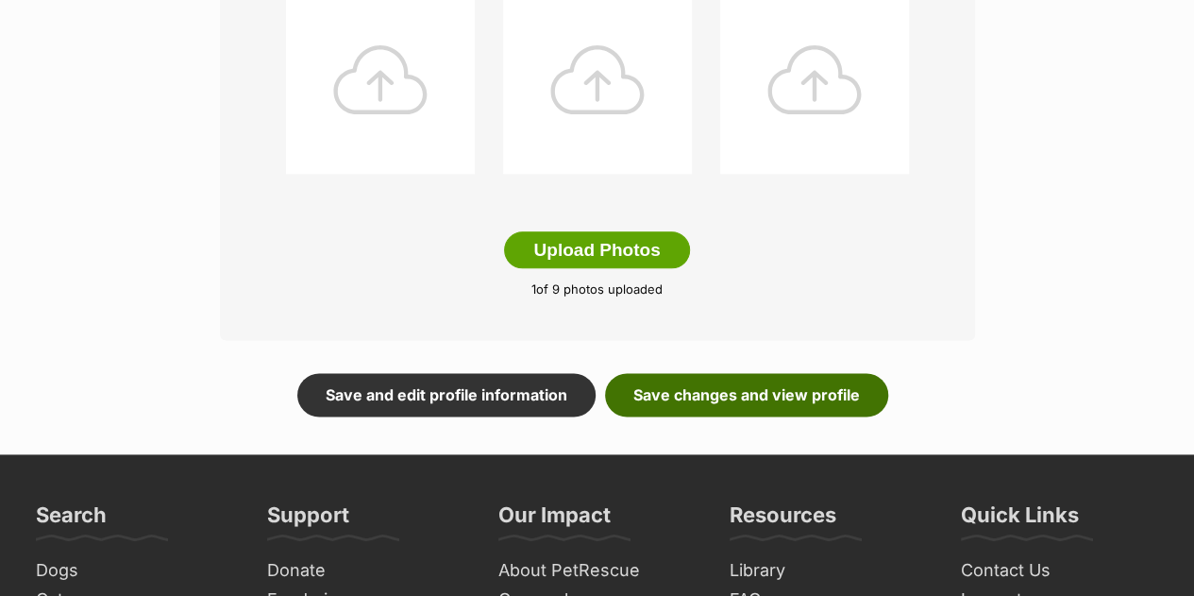
click at [833, 388] on link "Save changes and view profile" at bounding box center [746, 394] width 283 height 43
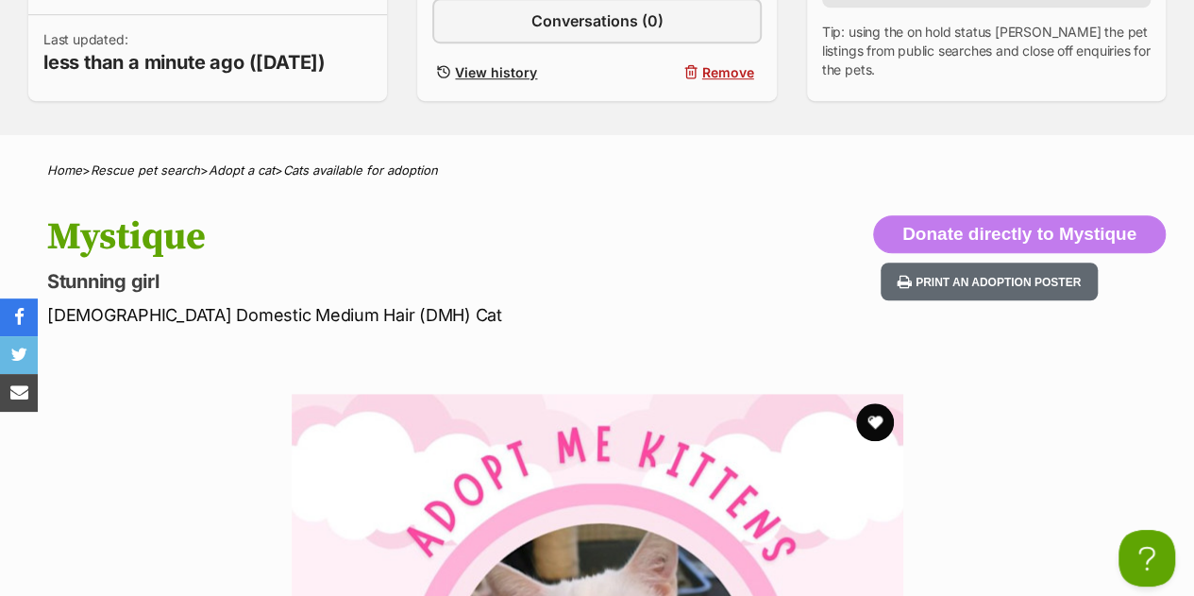
scroll to position [591, 0]
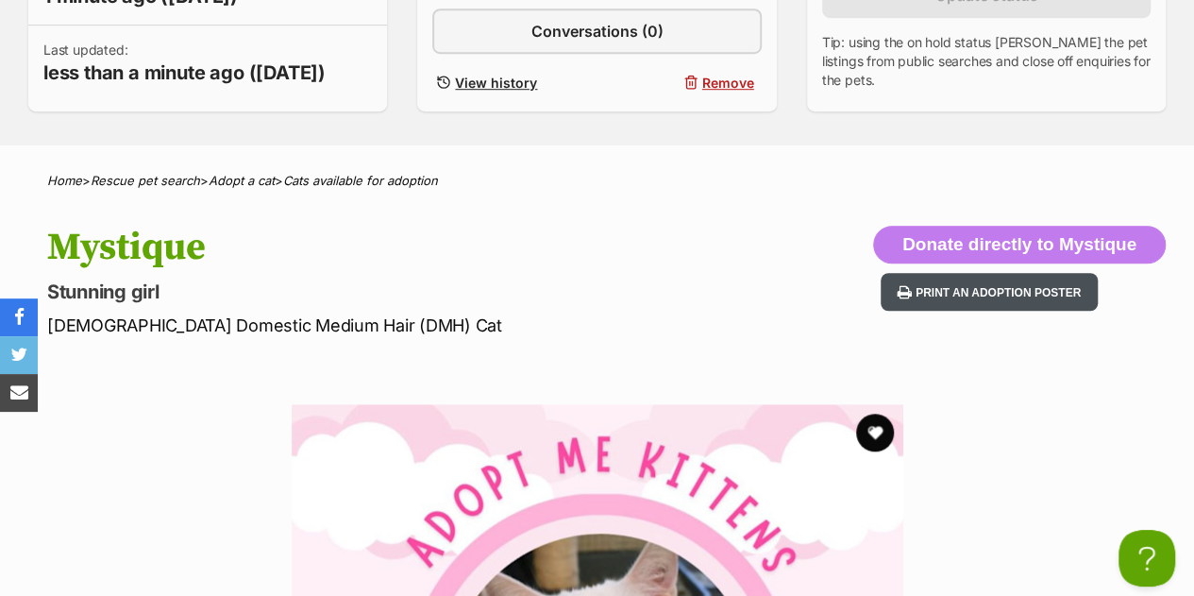
click at [1033, 311] on button "Print an adoption poster" at bounding box center [989, 292] width 217 height 39
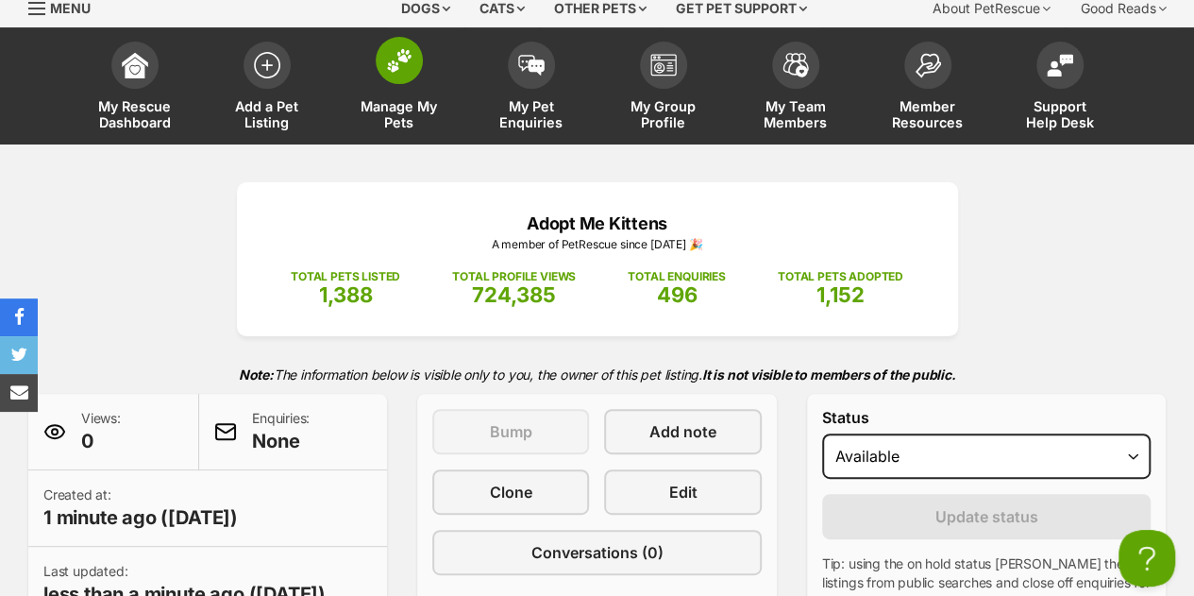
click at [396, 82] on span at bounding box center [399, 60] width 47 height 47
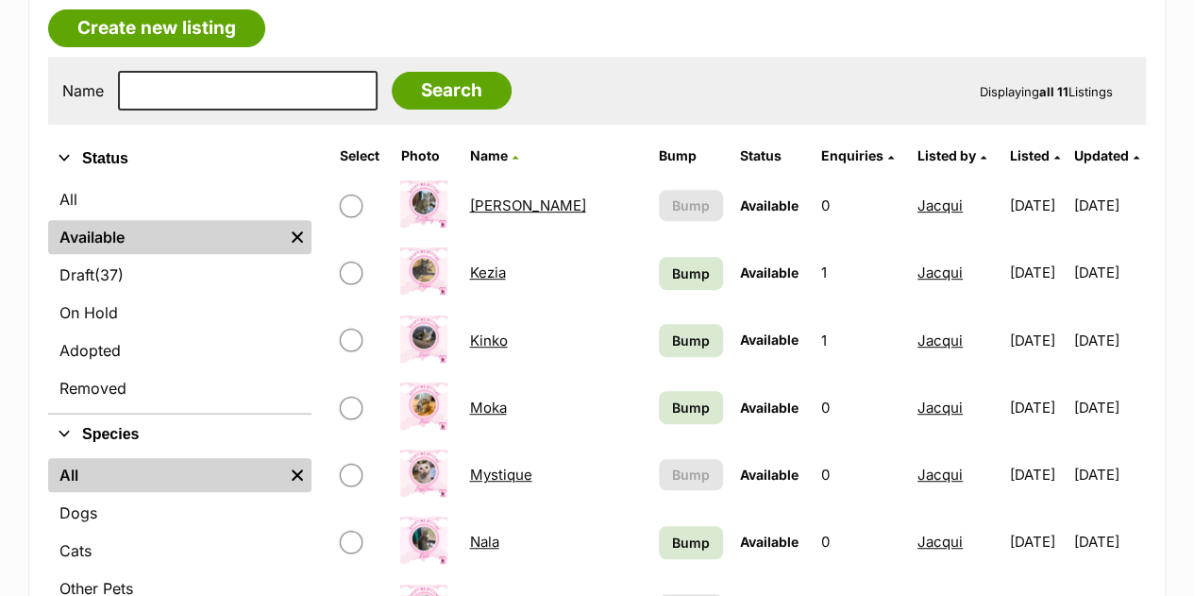
scroll to position [155, 0]
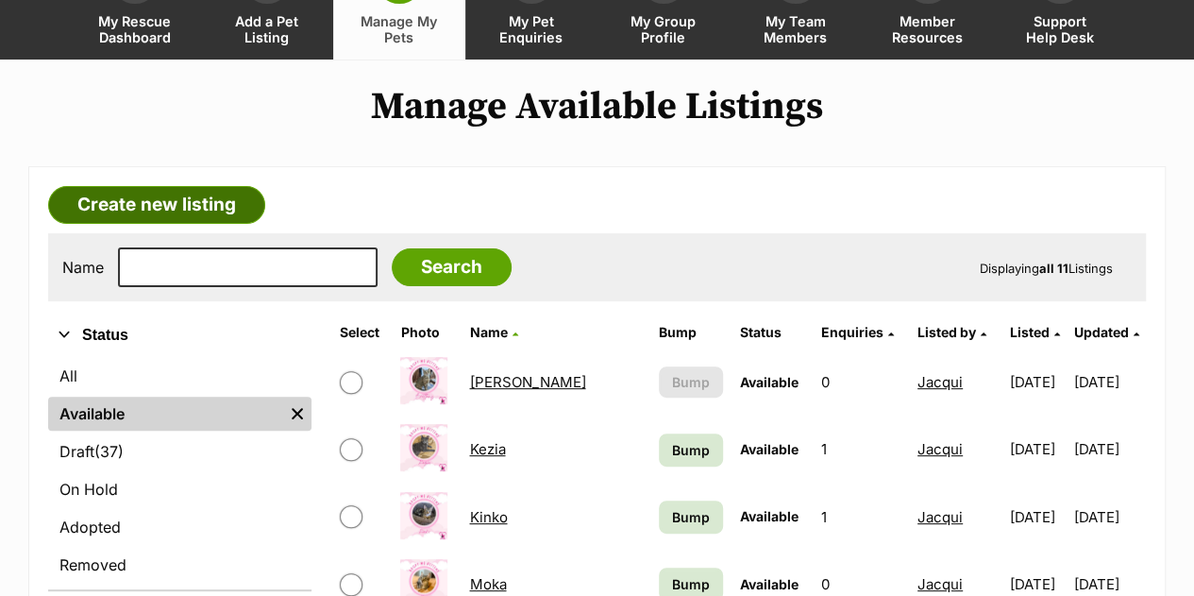
click at [235, 205] on link "Create new listing" at bounding box center [156, 205] width 217 height 38
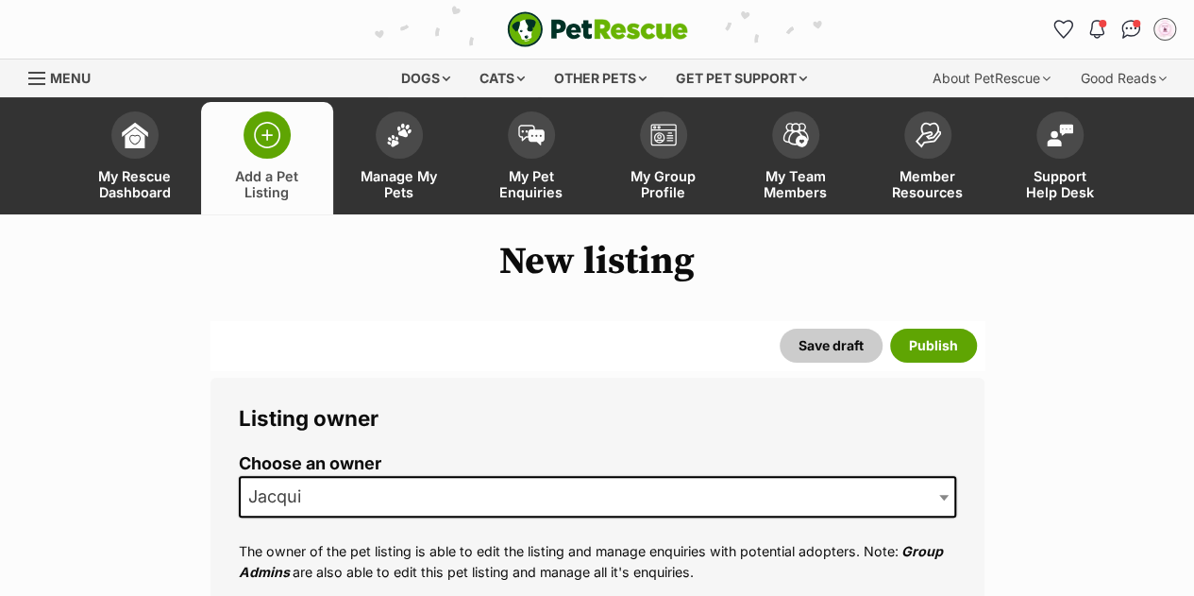
click at [607, 361] on div "Save draft Publish" at bounding box center [597, 345] width 774 height 49
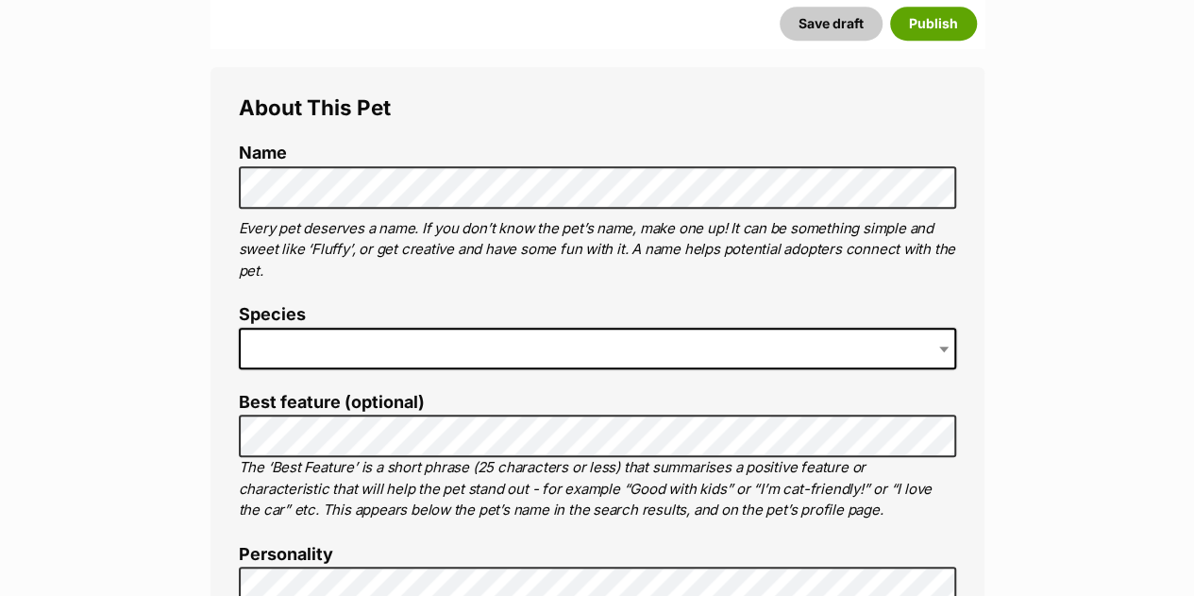
scroll to position [717, 0]
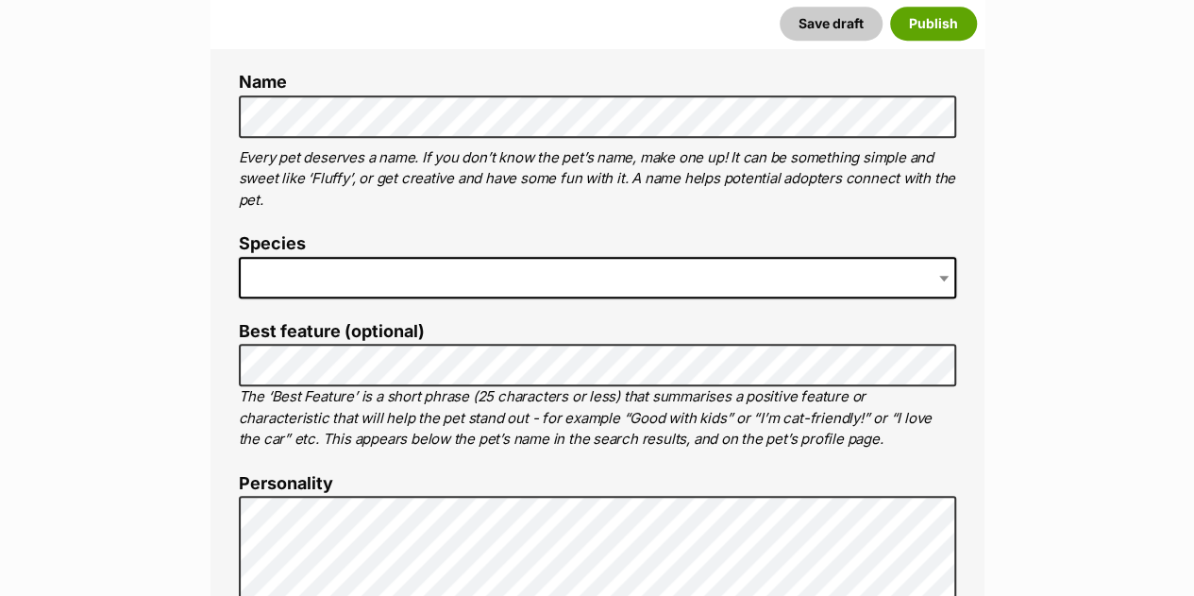
click at [496, 286] on span at bounding box center [597, 278] width 717 height 42
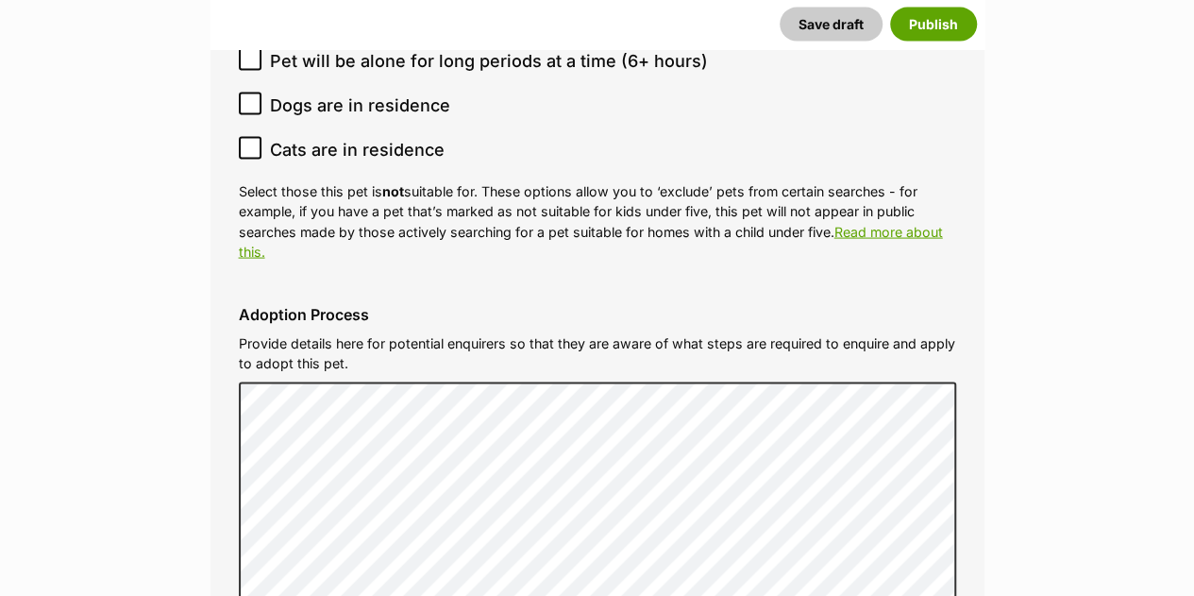
scroll to position [5927, 0]
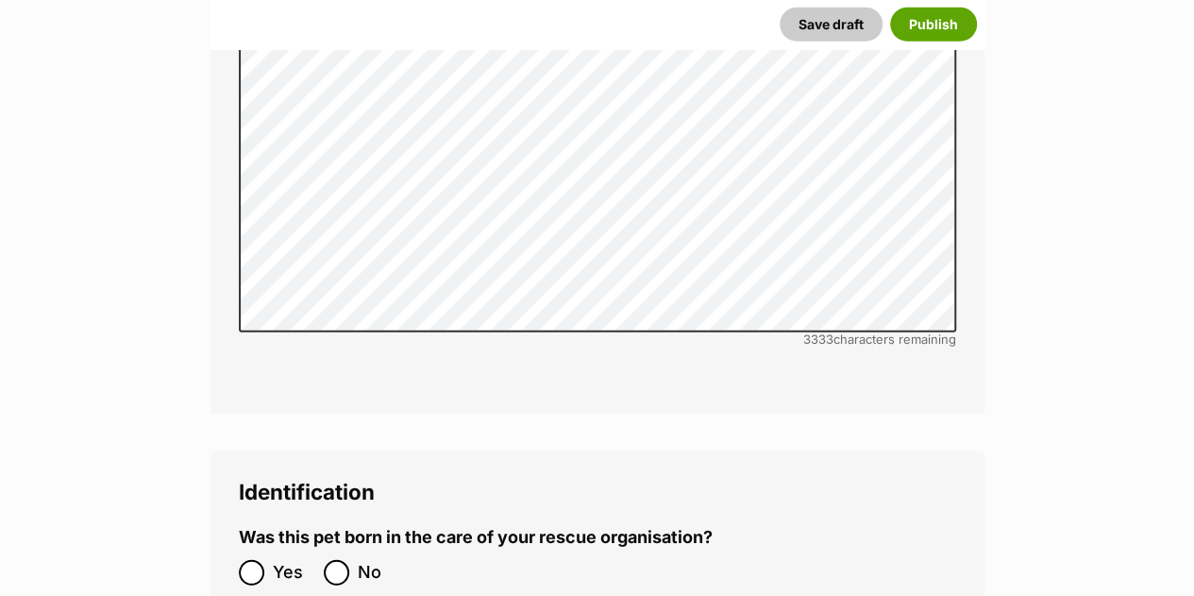
paste input "991003003337502"
type input "991003003337502"
click at [338, 560] on input "No" at bounding box center [336, 572] width 25 height 25
radio input "true"
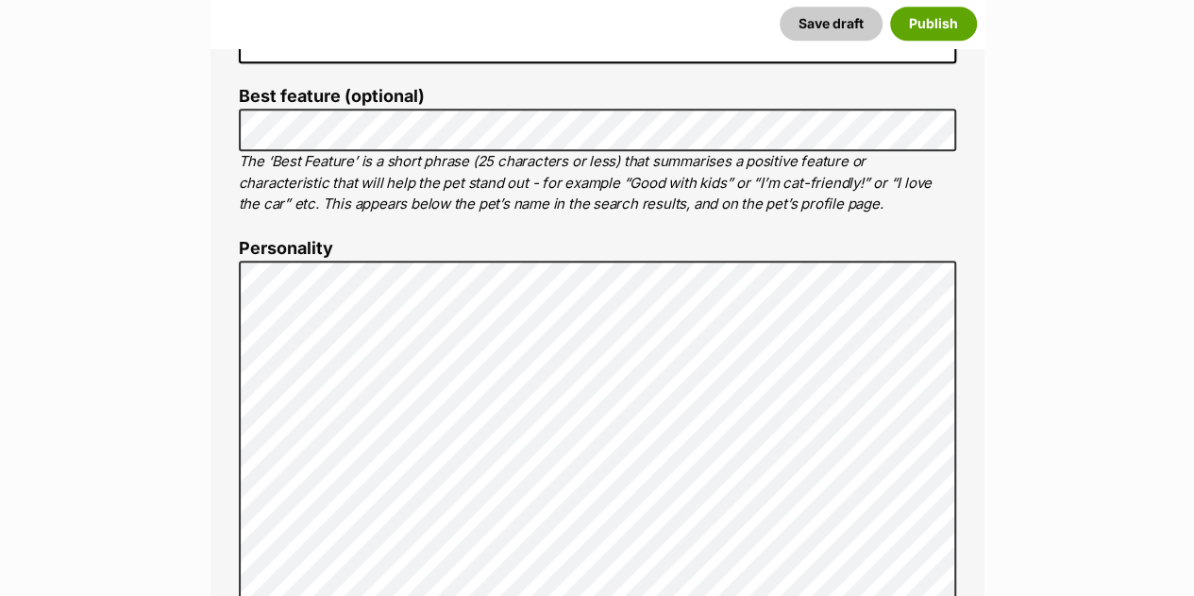
scroll to position [1019, 0]
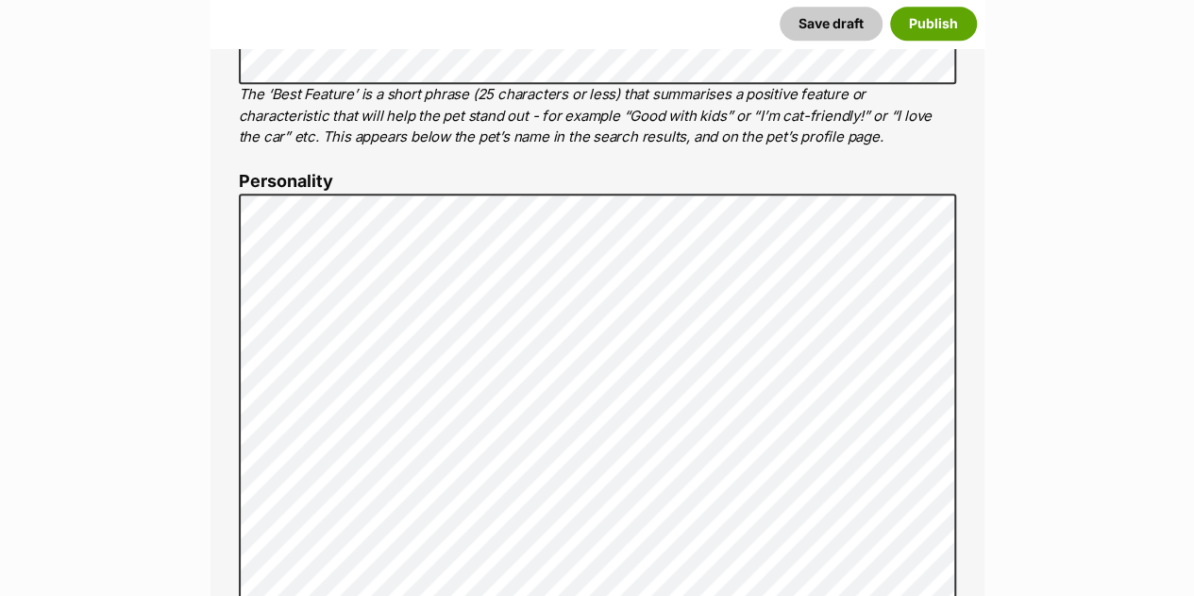
click at [744, 163] on ol "Name Henlo there, it looks like you might be using the pet name field to indica…" at bounding box center [597, 509] width 717 height 1476
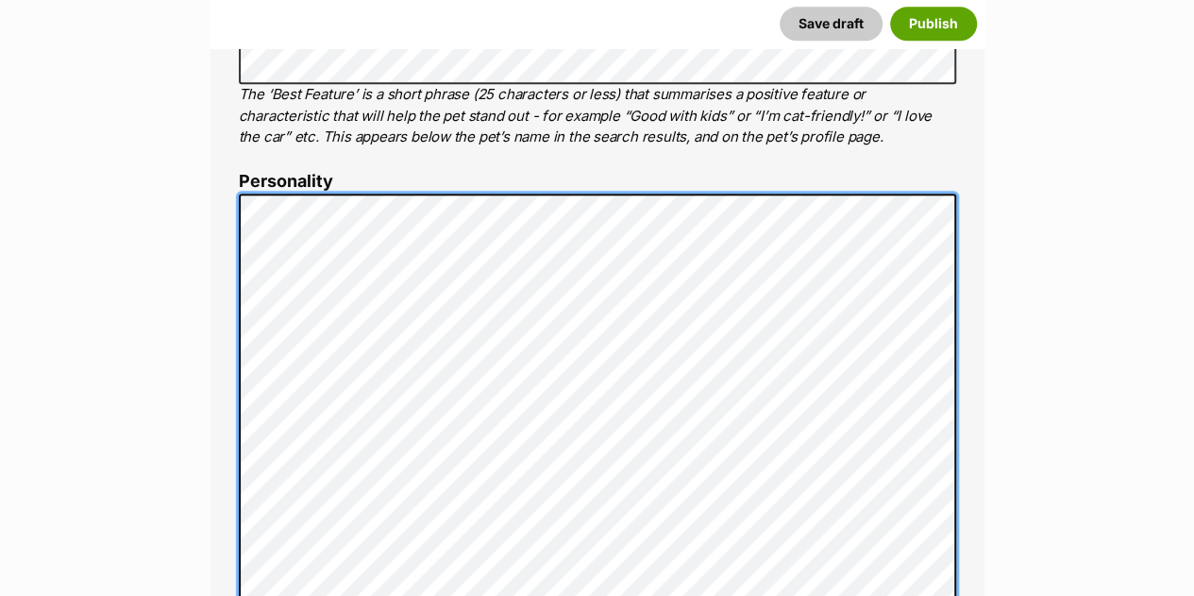
scroll to position [1040, 0]
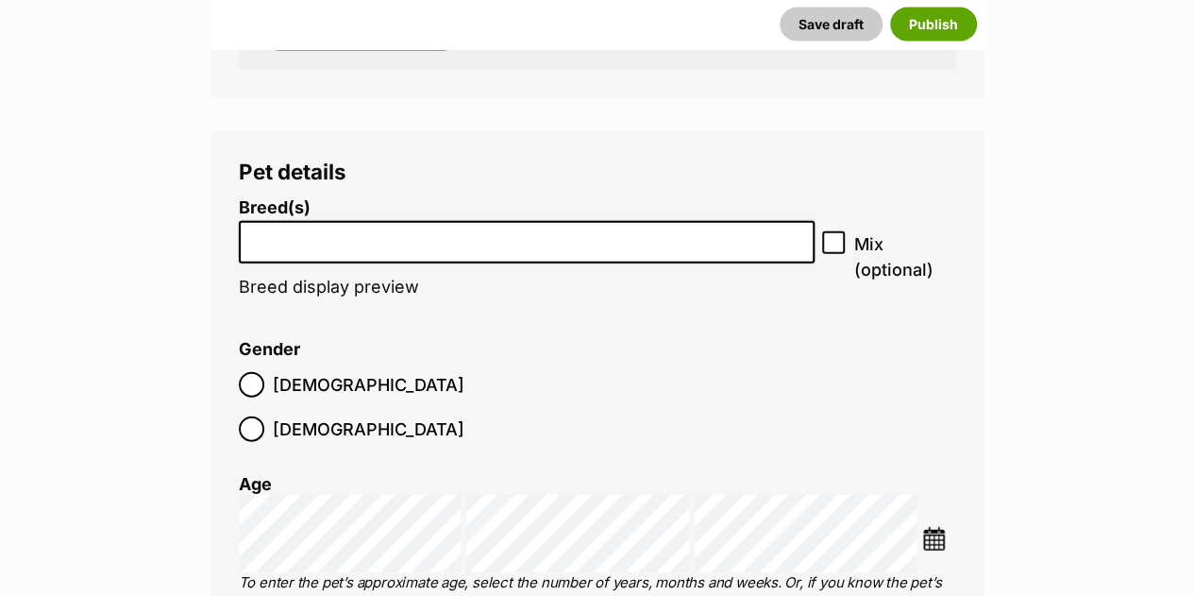
scroll to position [2206, 0]
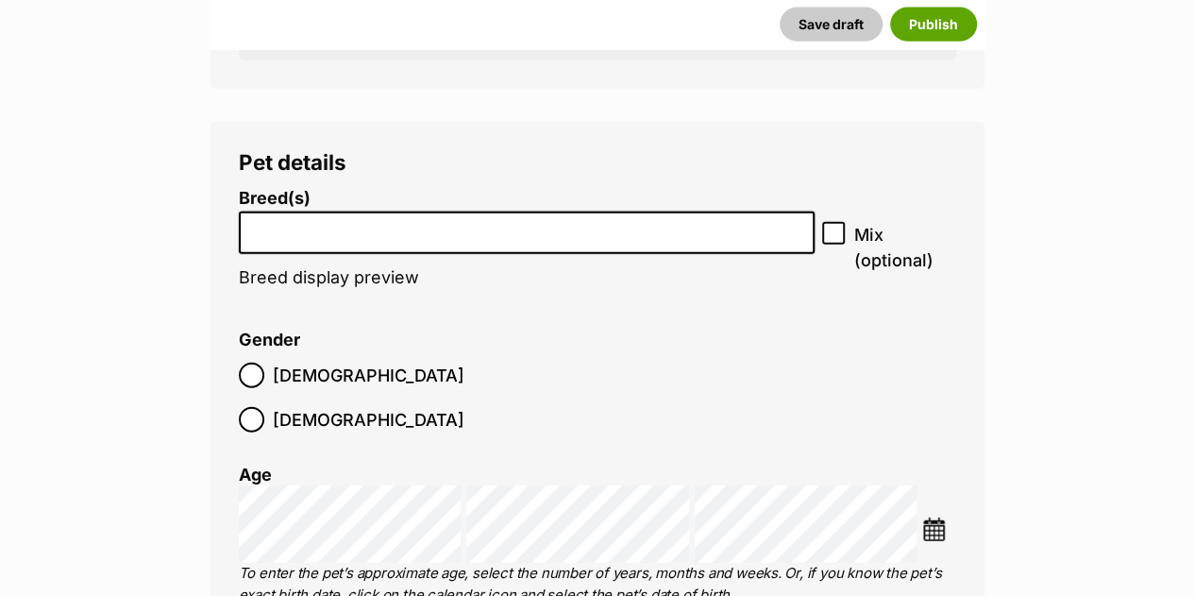
click at [746, 213] on li at bounding box center [526, 232] width 563 height 39
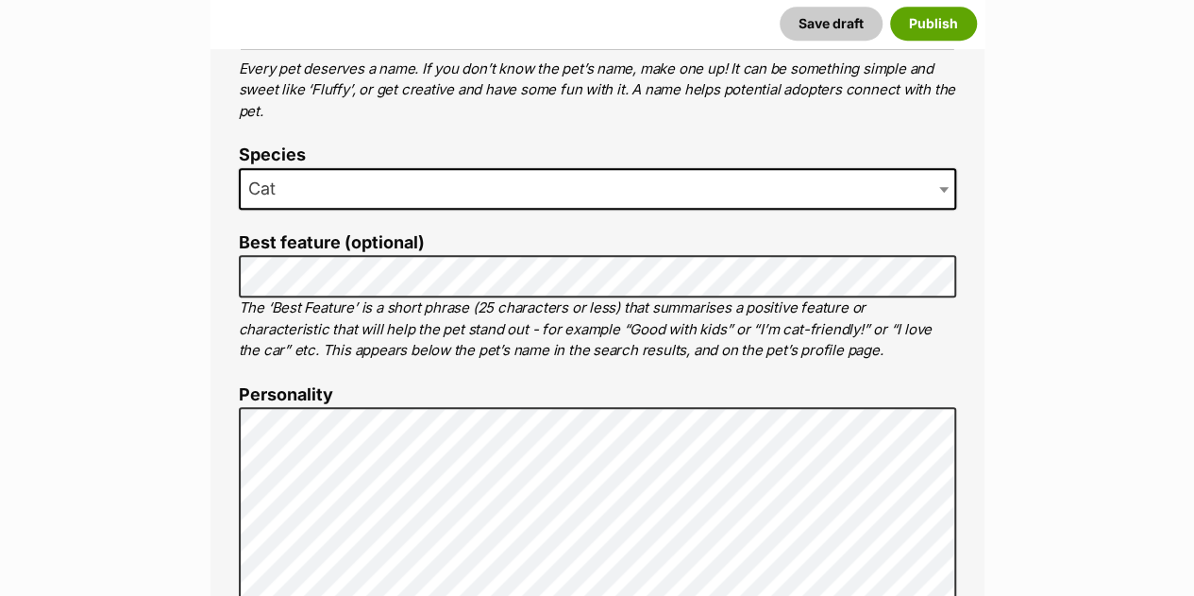
scroll to position [882, 0]
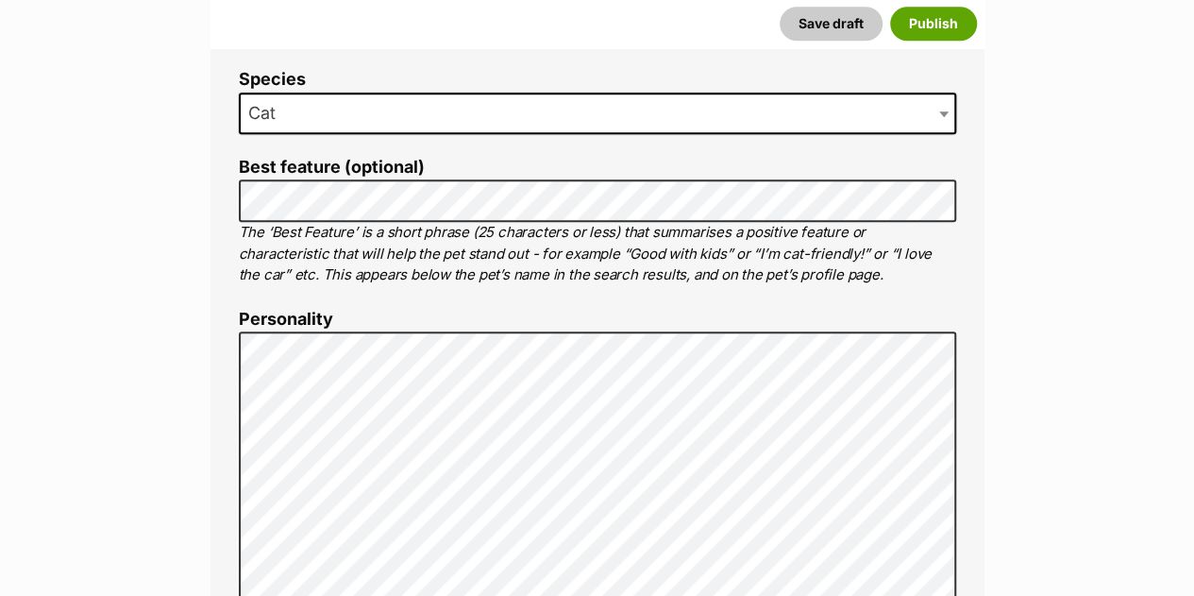
click at [789, 219] on li "Best feature (optional) The ‘Best Feature’ is a short phrase (25 characters or …" at bounding box center [597, 222] width 717 height 128
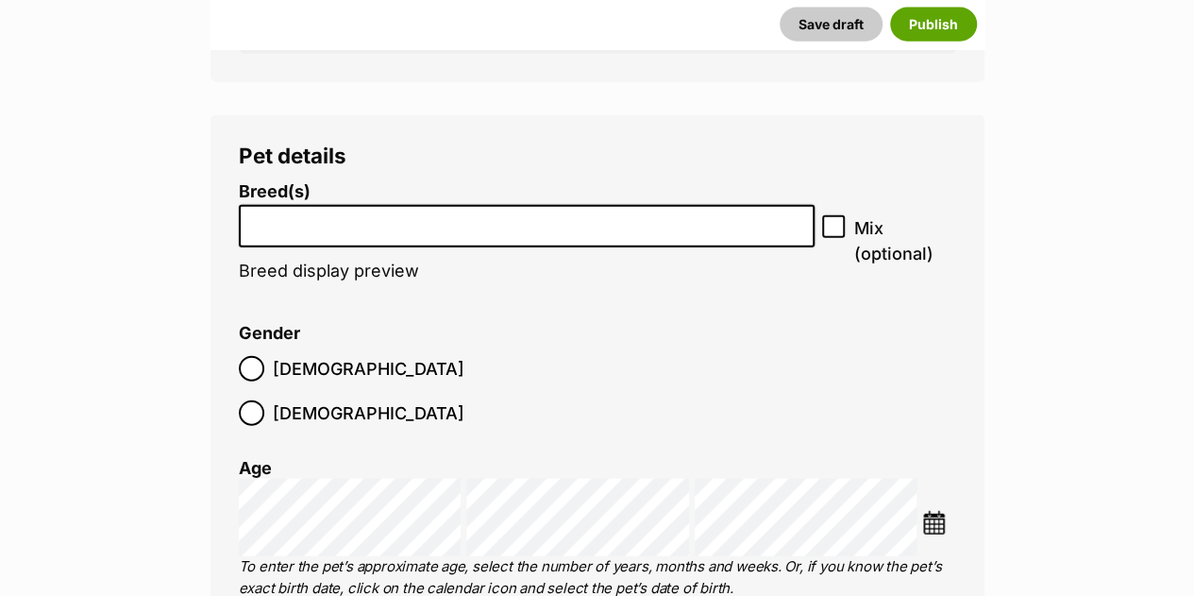
scroll to position [2260, 0]
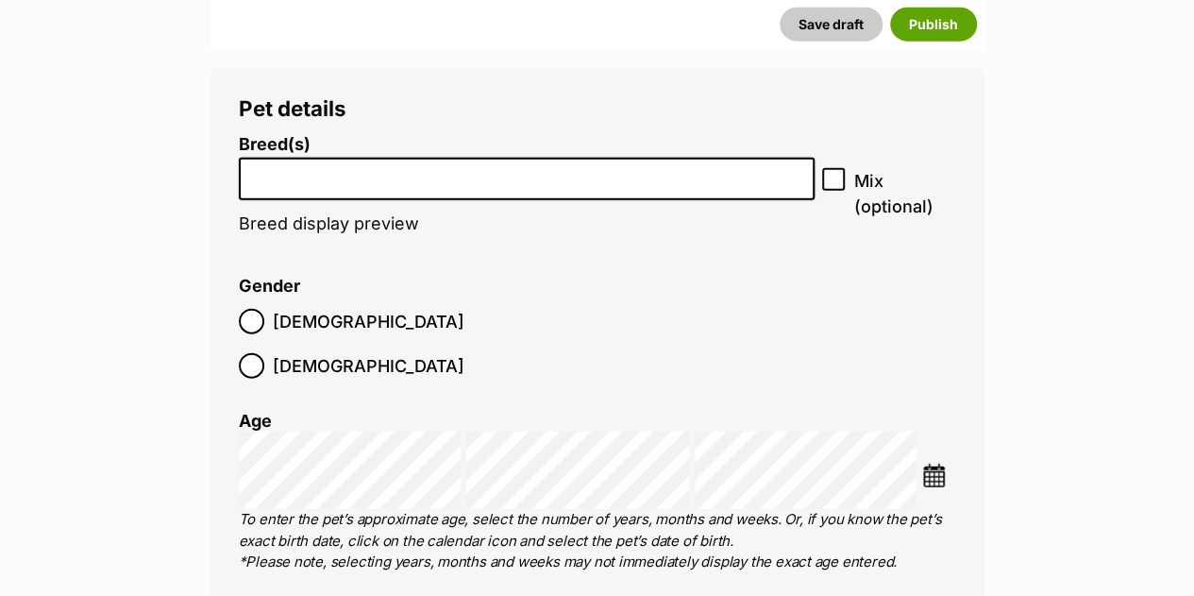
click at [733, 178] on input "search" at bounding box center [526, 174] width 563 height 20
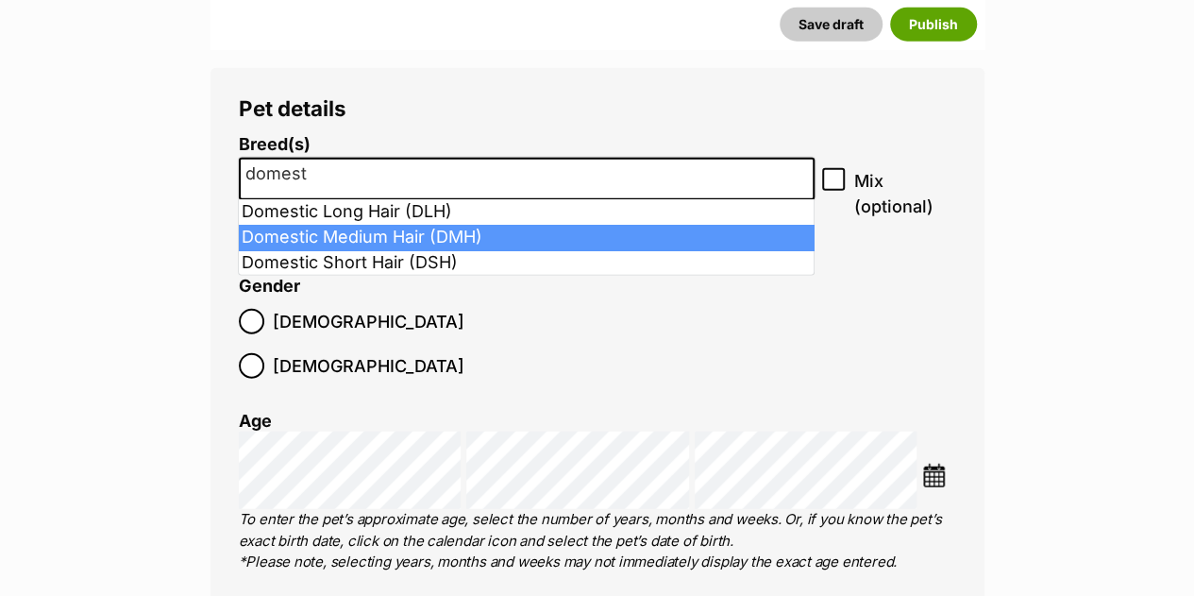
type input "domest"
select select "252101"
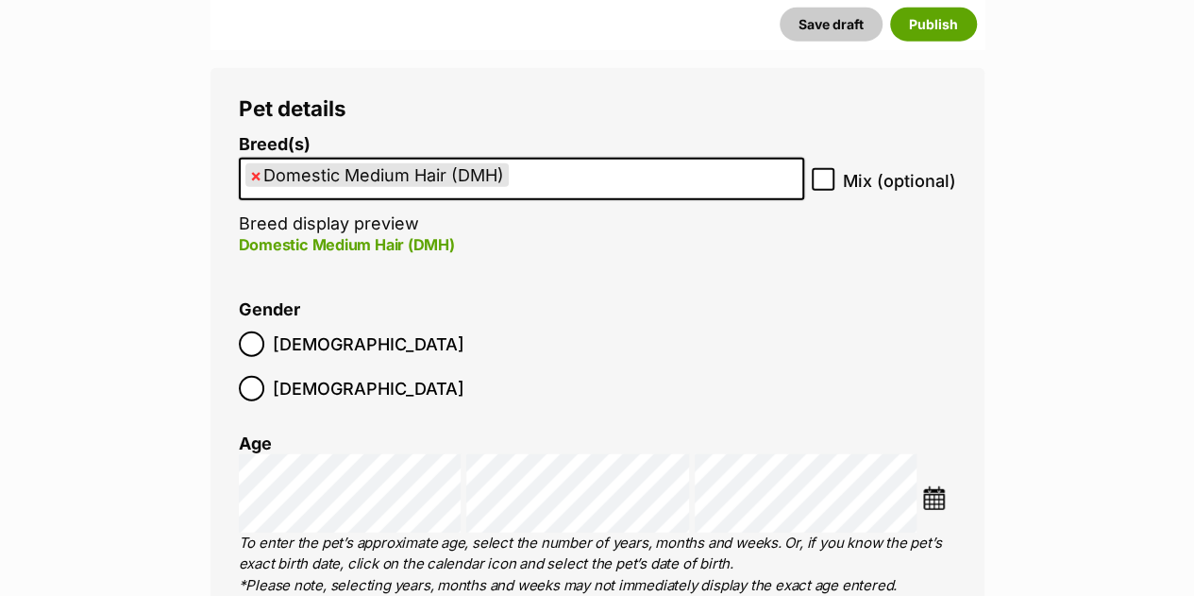
click at [939, 473] on div "Choose Date" at bounding box center [597, 493] width 717 height 78
click at [939, 486] on li at bounding box center [938, 500] width 33 height 28
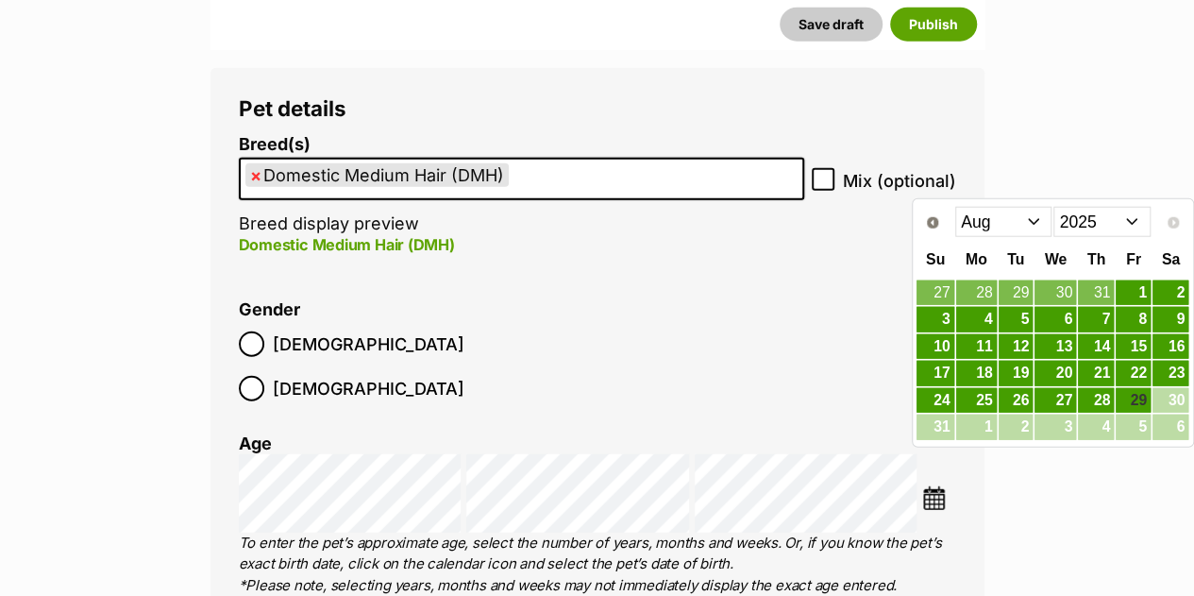
click at [1052, 235] on div "Jan Feb Mar Apr May Jun Jul Aug 2015 2016 2017 2018 2019 2020 2021 2022 2023 20…" at bounding box center [1052, 222] width 197 height 32
click at [1067, 227] on select "2015 2016 2017 2018 2019 2020 2021 2022 2023 2024 2025" at bounding box center [1101, 222] width 97 height 30
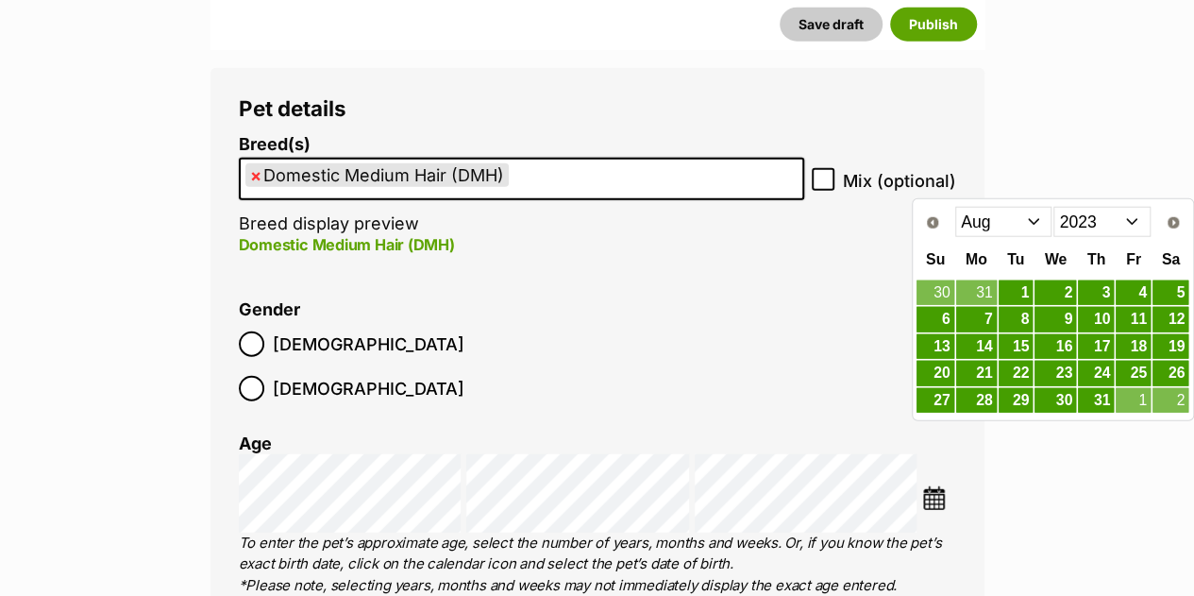
click at [1102, 225] on select "2013 2014 2015 2016 2017 2018 2019 2020 2021 2022 2023 2024 2025" at bounding box center [1101, 222] width 97 height 30
click at [1011, 211] on select "Jan Feb Mar Apr May Jun Jul Aug Sep Oct Nov Dec" at bounding box center [1003, 222] width 97 height 30
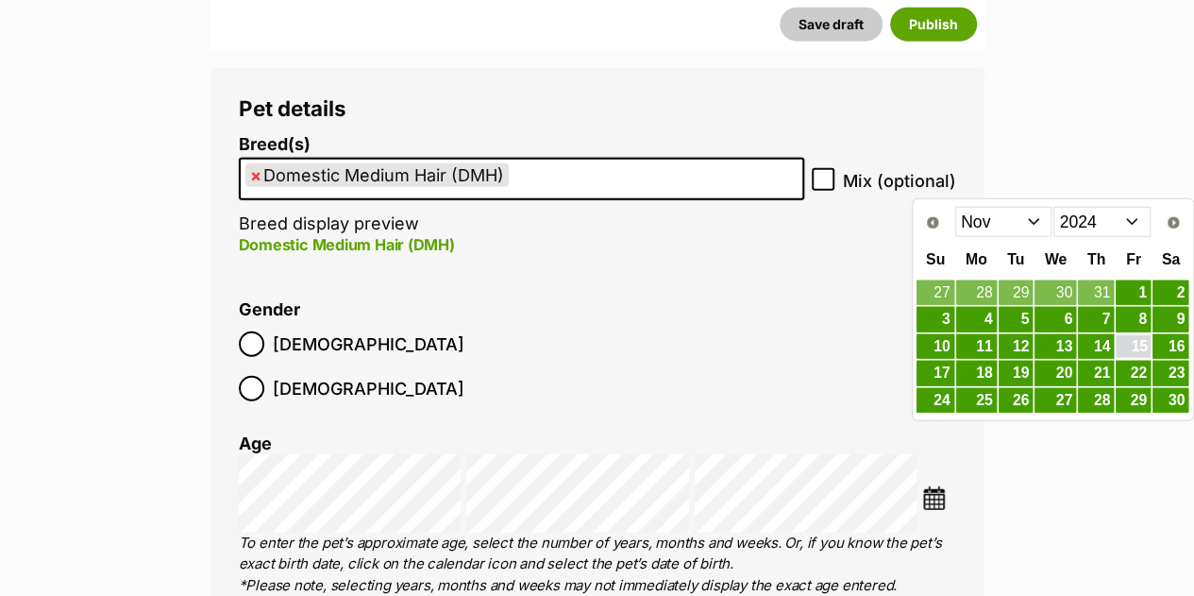
click at [1134, 344] on link "15" at bounding box center [1133, 347] width 35 height 24
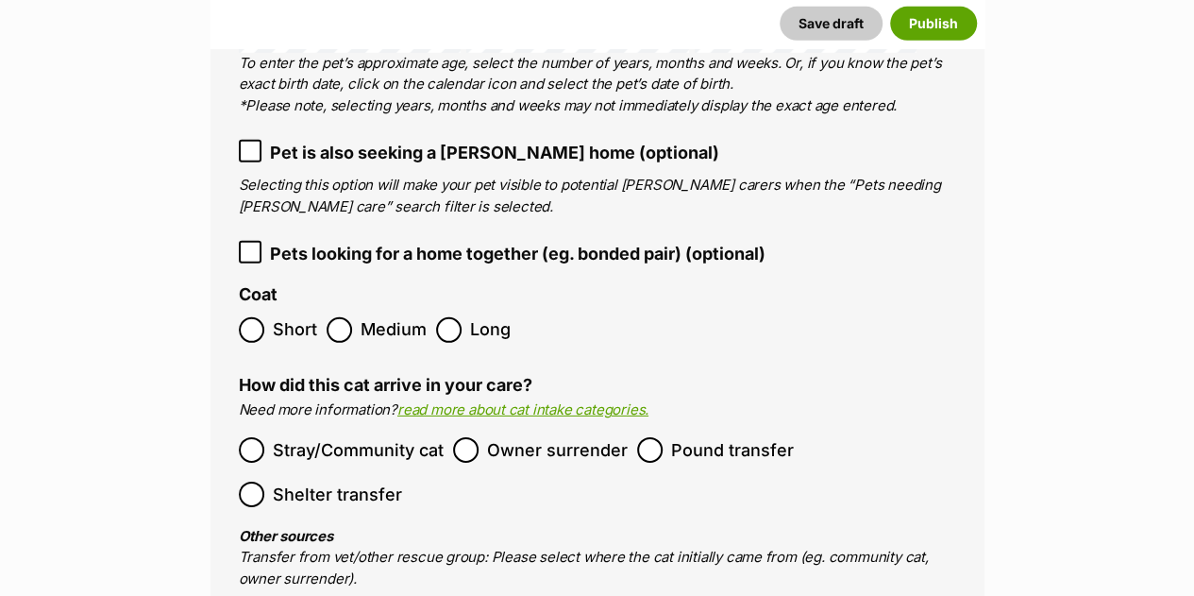
scroll to position [2788, 0]
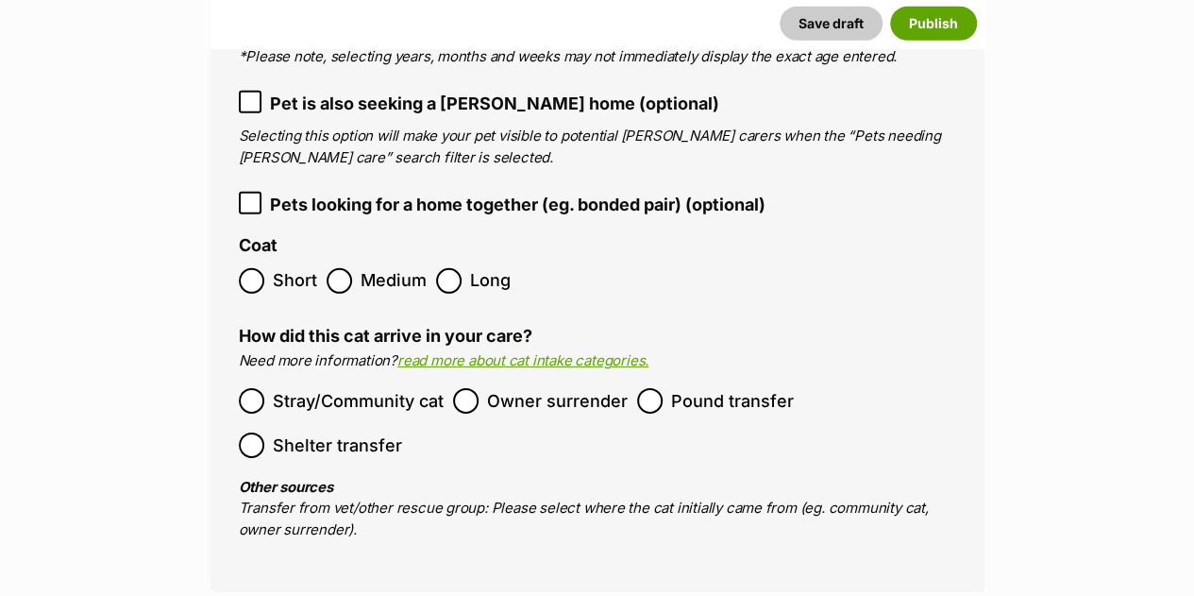
click at [372, 268] on span "Medium" at bounding box center [394, 280] width 66 height 25
click at [327, 388] on span "Stray/Community cat" at bounding box center [358, 400] width 171 height 25
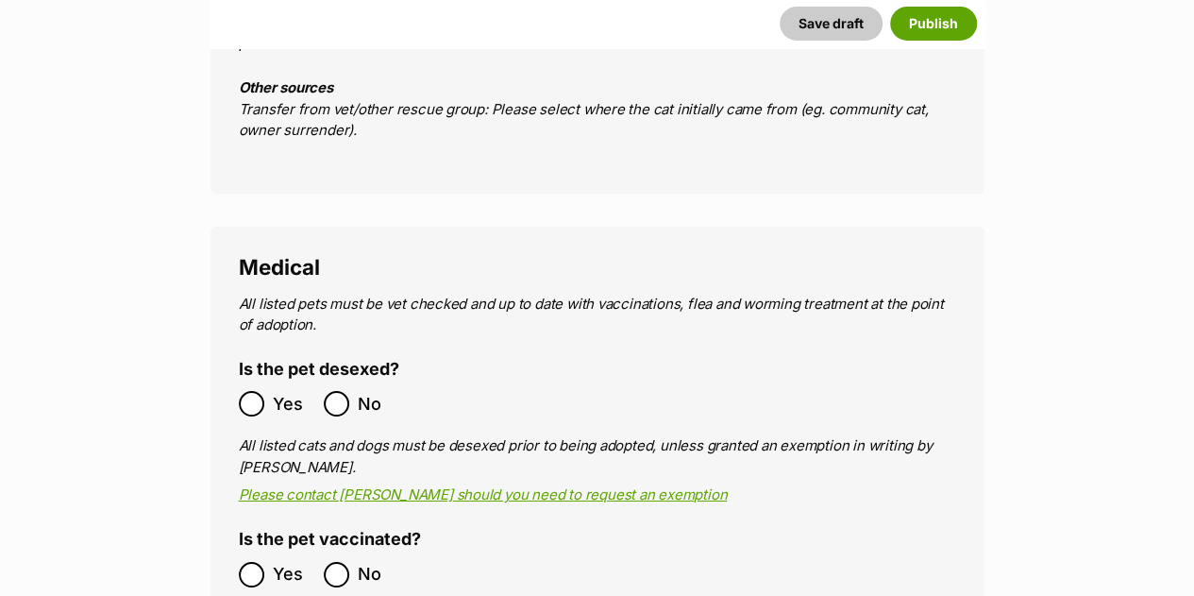
scroll to position [3430, 0]
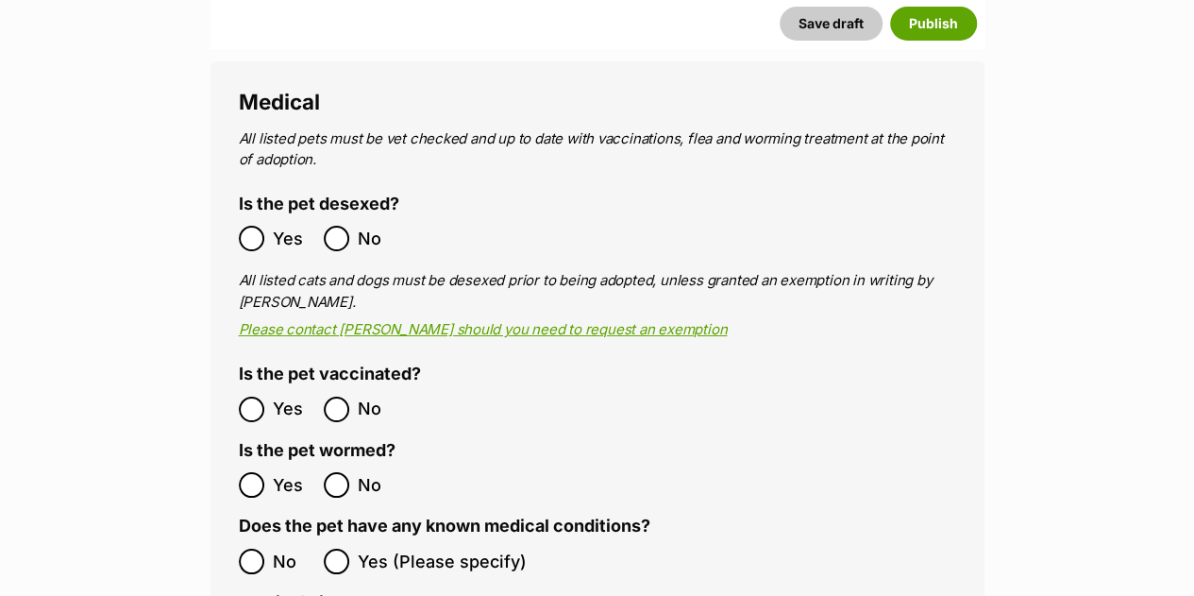
click at [273, 226] on span "Yes" at bounding box center [294, 238] width 42 height 25
click at [273, 396] on span "Yes" at bounding box center [294, 408] width 42 height 25
click at [263, 462] on ol "Yes No" at bounding box center [418, 484] width 359 height 44
click at [263, 472] on label "Yes" at bounding box center [277, 484] width 76 height 25
click at [277, 548] on span "No" at bounding box center [294, 560] width 42 height 25
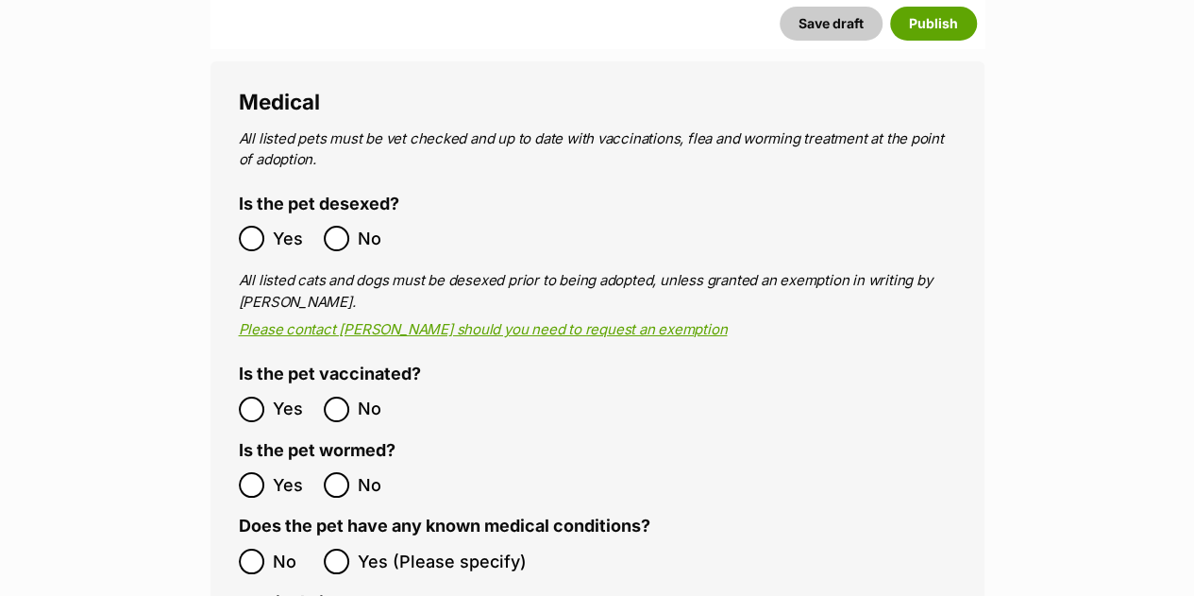
click at [179, 383] on main "New listing Listing owner Choose an owner Jacqui The owner of the pet listing i…" at bounding box center [597, 544] width 1194 height 7469
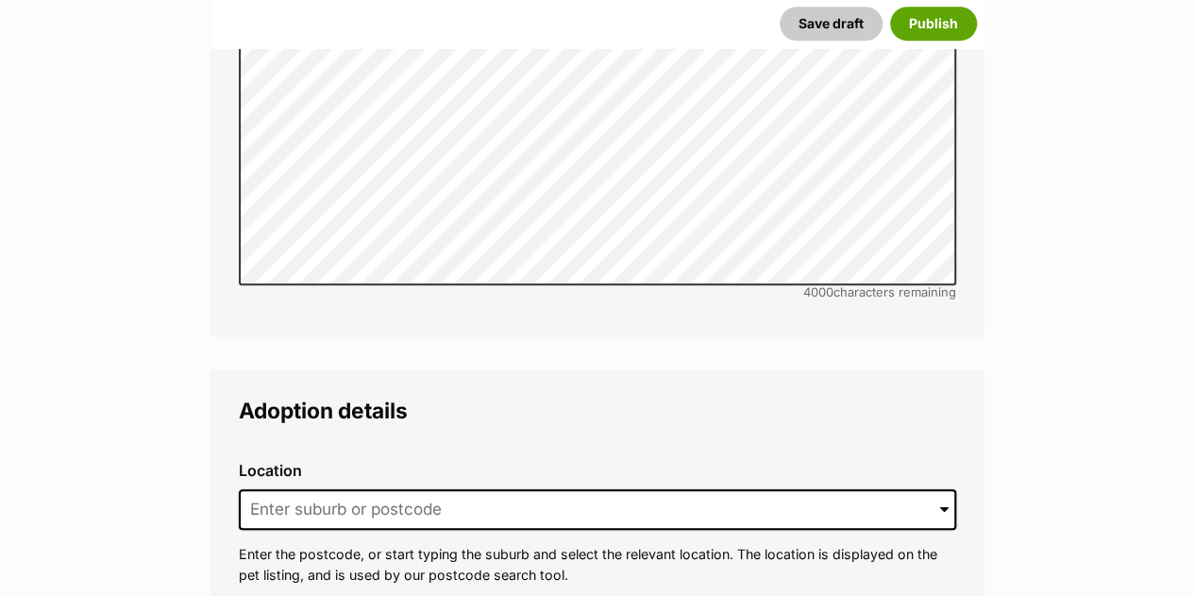
scroll to position [4411, 0]
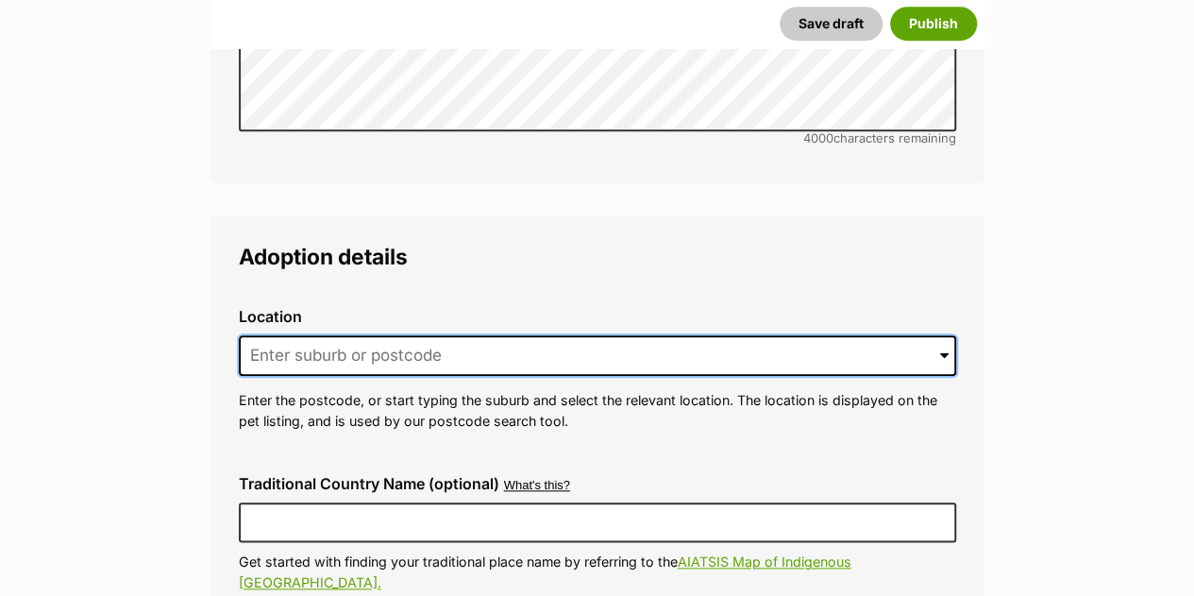
click at [315, 335] on input at bounding box center [597, 356] width 717 height 42
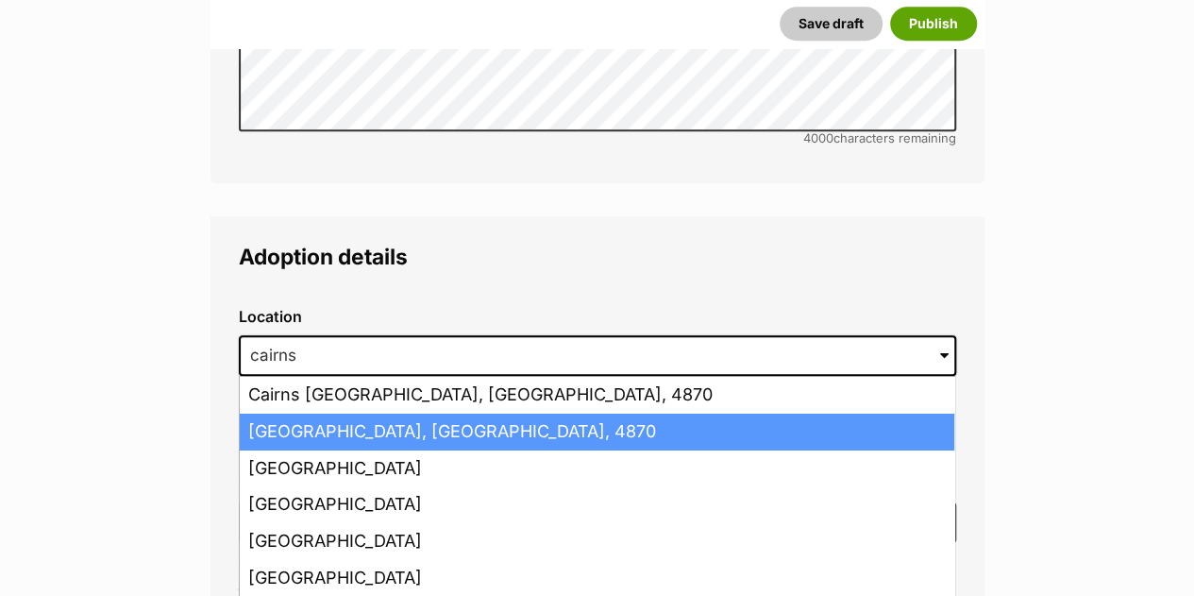
click at [344, 413] on li "Cairns, Queensland, 4870" at bounding box center [597, 431] width 714 height 37
type input "Cairns, Queensland, 4870"
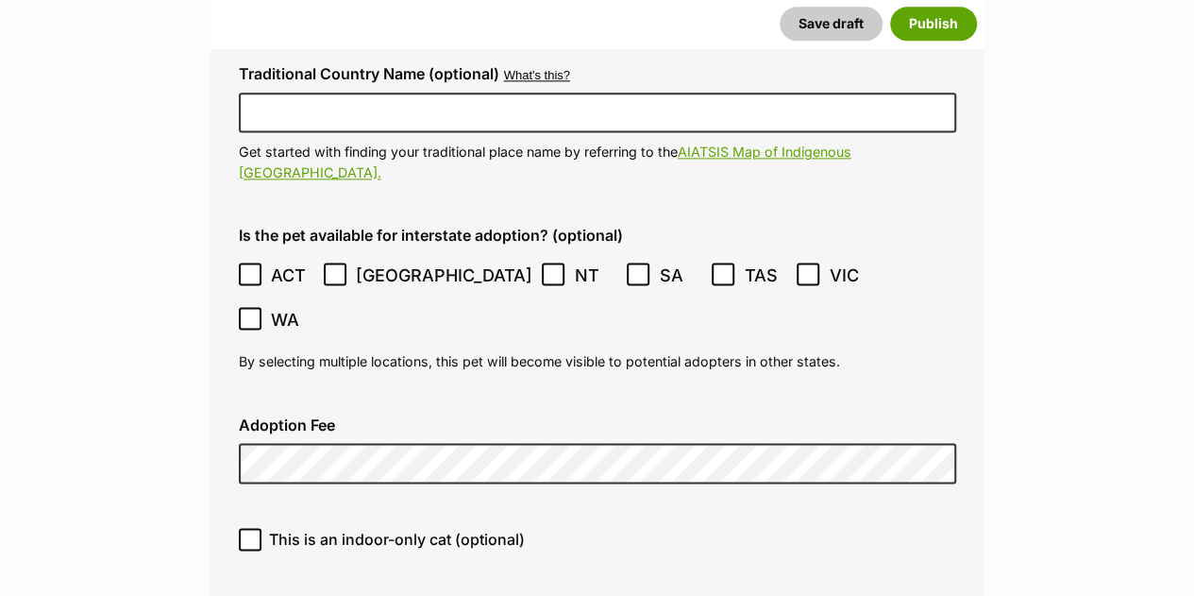
scroll to position [4902, 0]
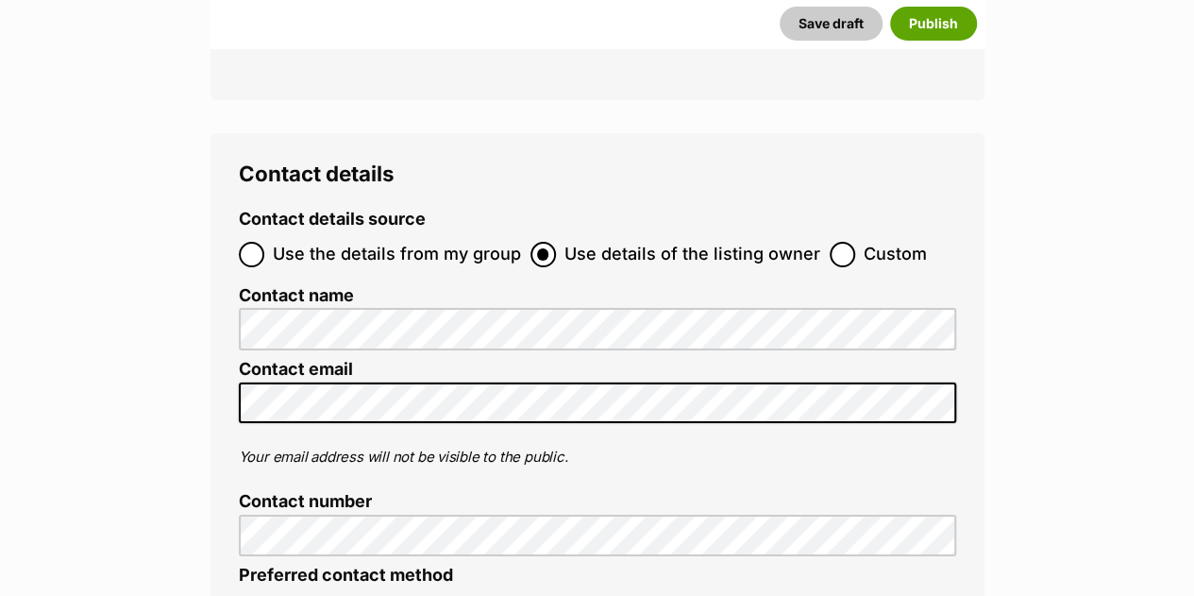
scroll to position [7054, 0]
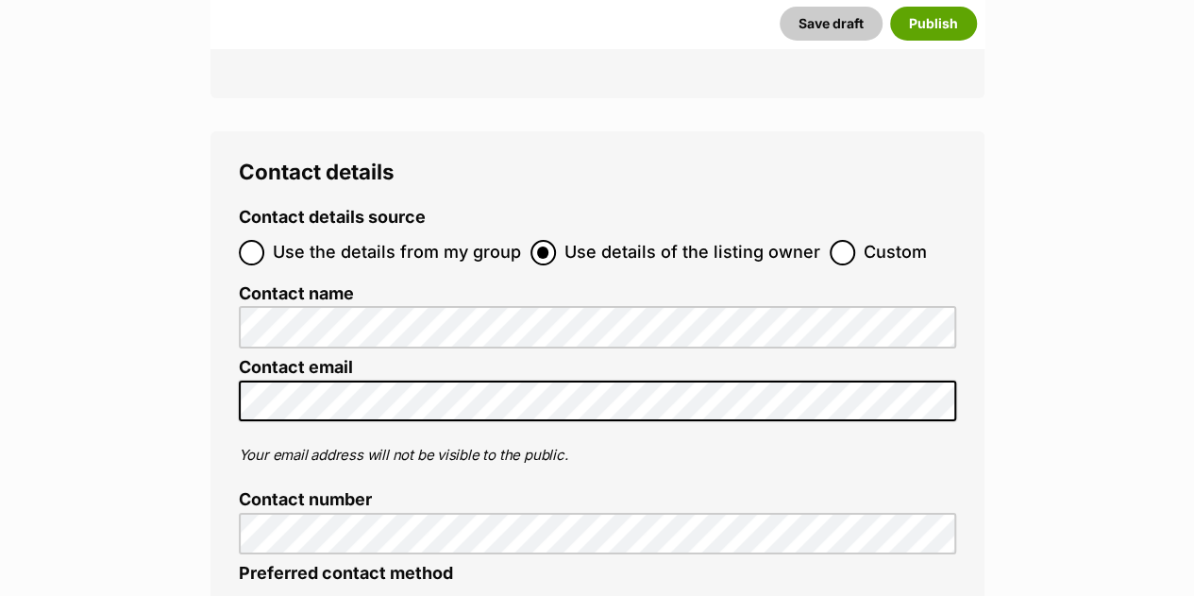
click at [338, 240] on span "Use the details from my group" at bounding box center [397, 252] width 248 height 25
click at [264, 240] on input "Use the details from my group" at bounding box center [251, 252] width 25 height 25
radio input "true"
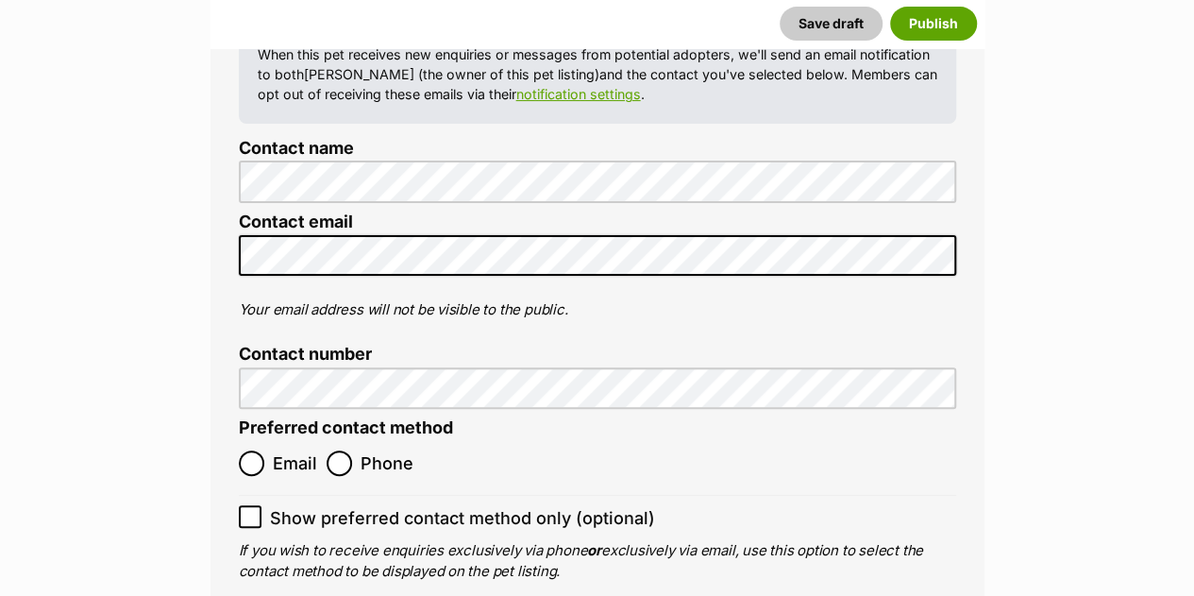
scroll to position [7356, 0]
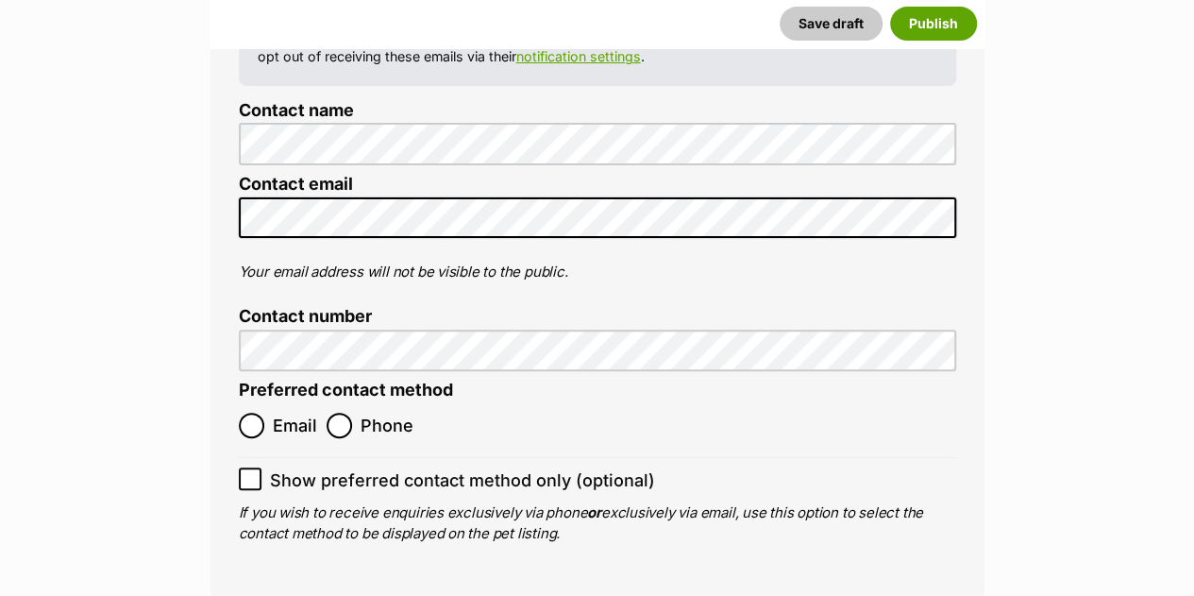
click at [322, 403] on ol "Email Phone" at bounding box center [418, 425] width 359 height 44
click at [336, 412] on input "Phone" at bounding box center [339, 424] width 25 height 25
radio input "true"
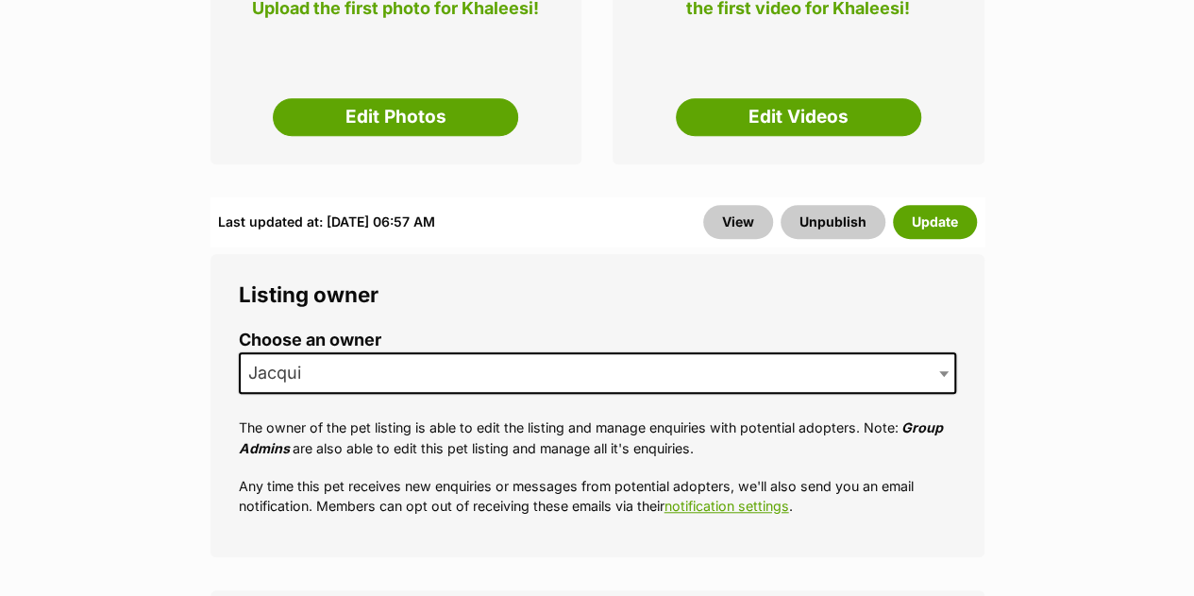
scroll to position [521, 0]
click at [485, 116] on link "Edit Photos" at bounding box center [395, 117] width 245 height 38
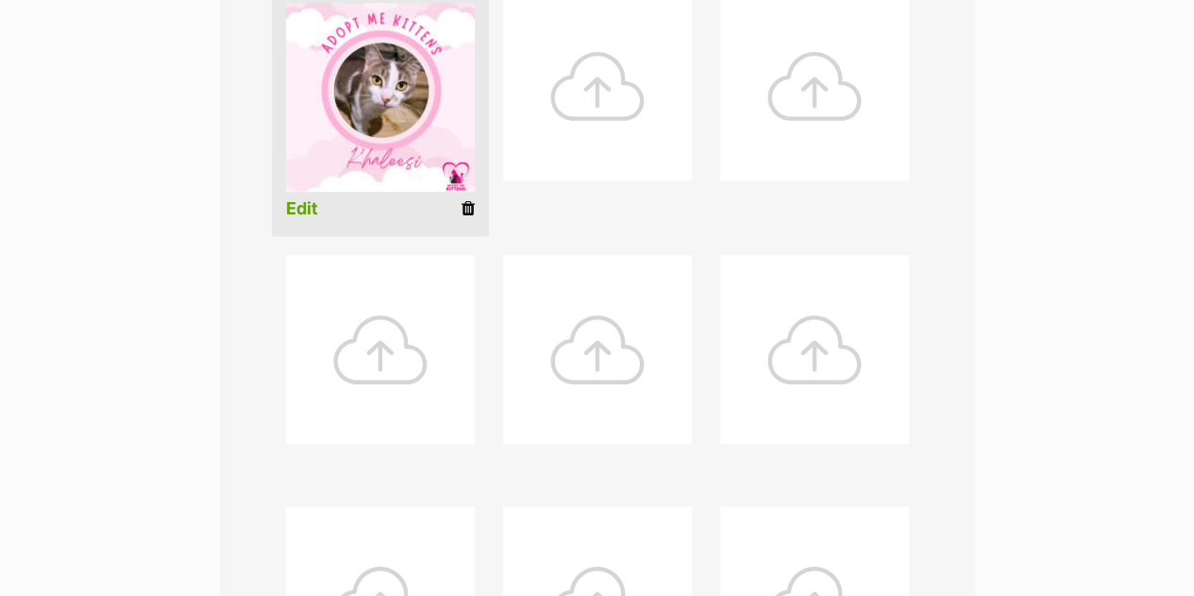
scroll to position [1042, 0]
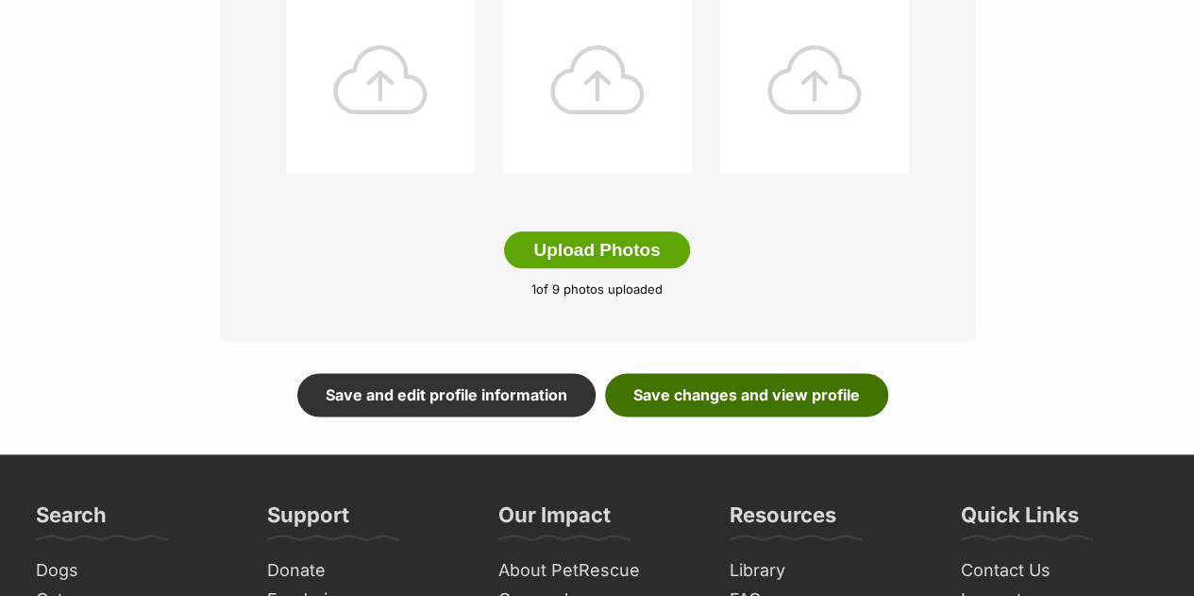
click at [797, 400] on link "Save changes and view profile" at bounding box center [746, 394] width 283 height 43
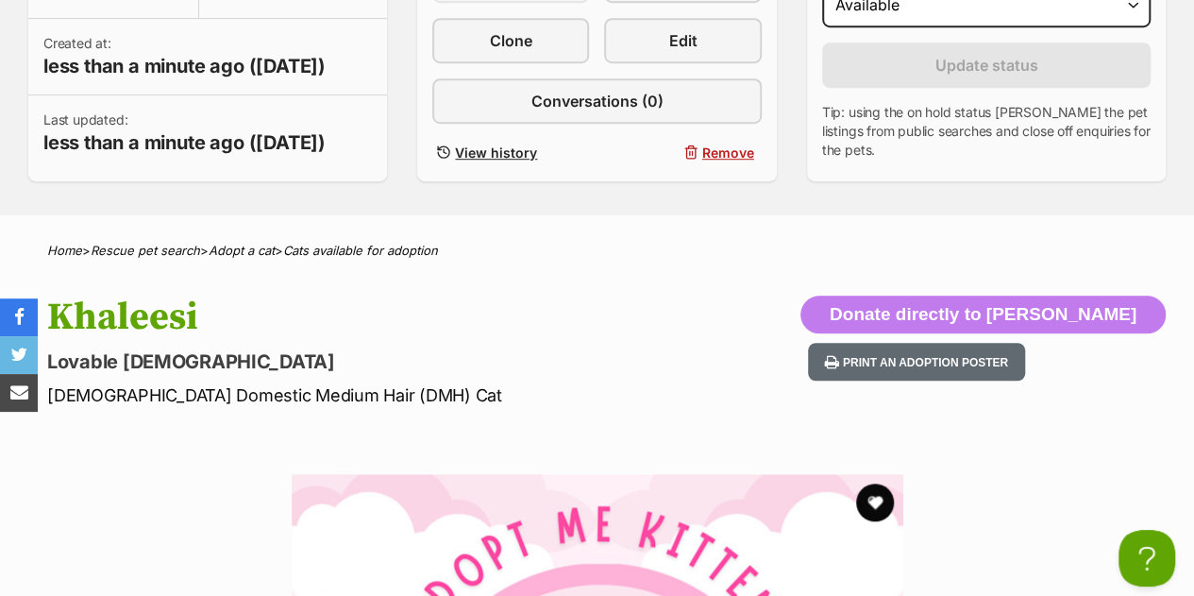
scroll to position [1042, 0]
